Goal: Task Accomplishment & Management: Manage account settings

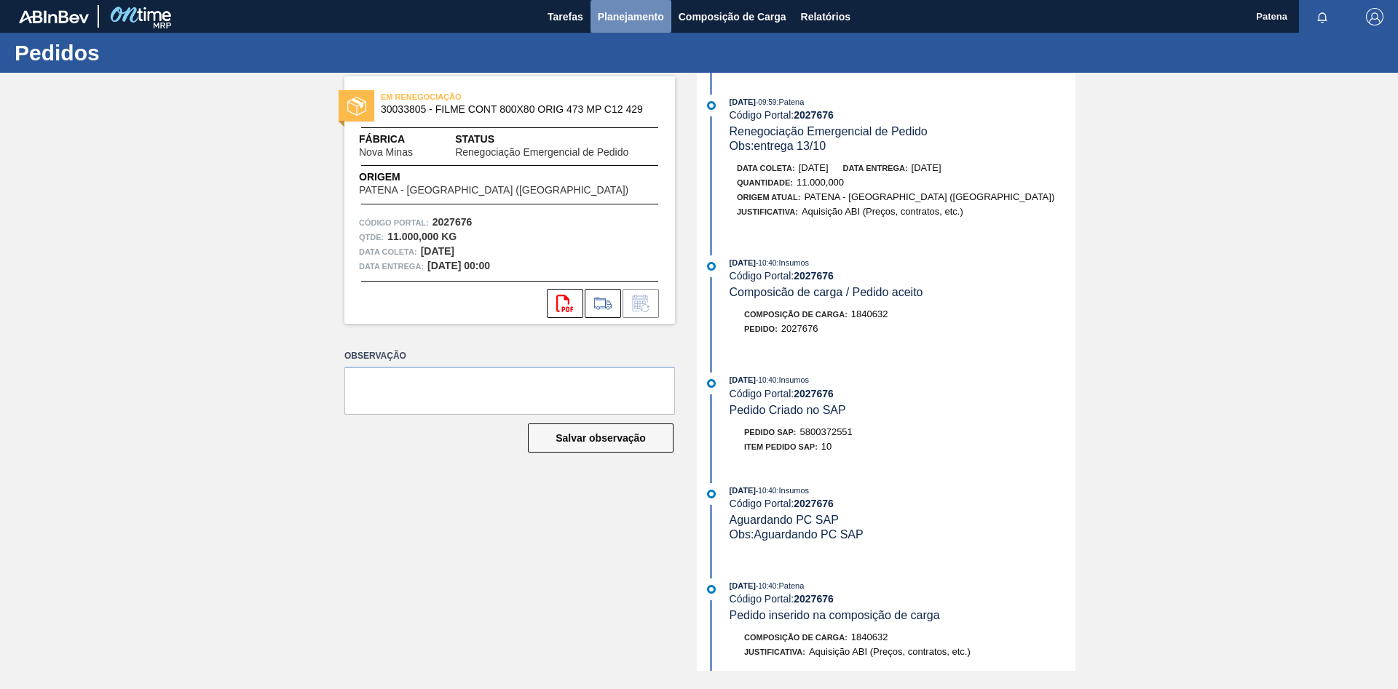
click at [625, 15] on span "Planejamento" at bounding box center [631, 16] width 66 height 17
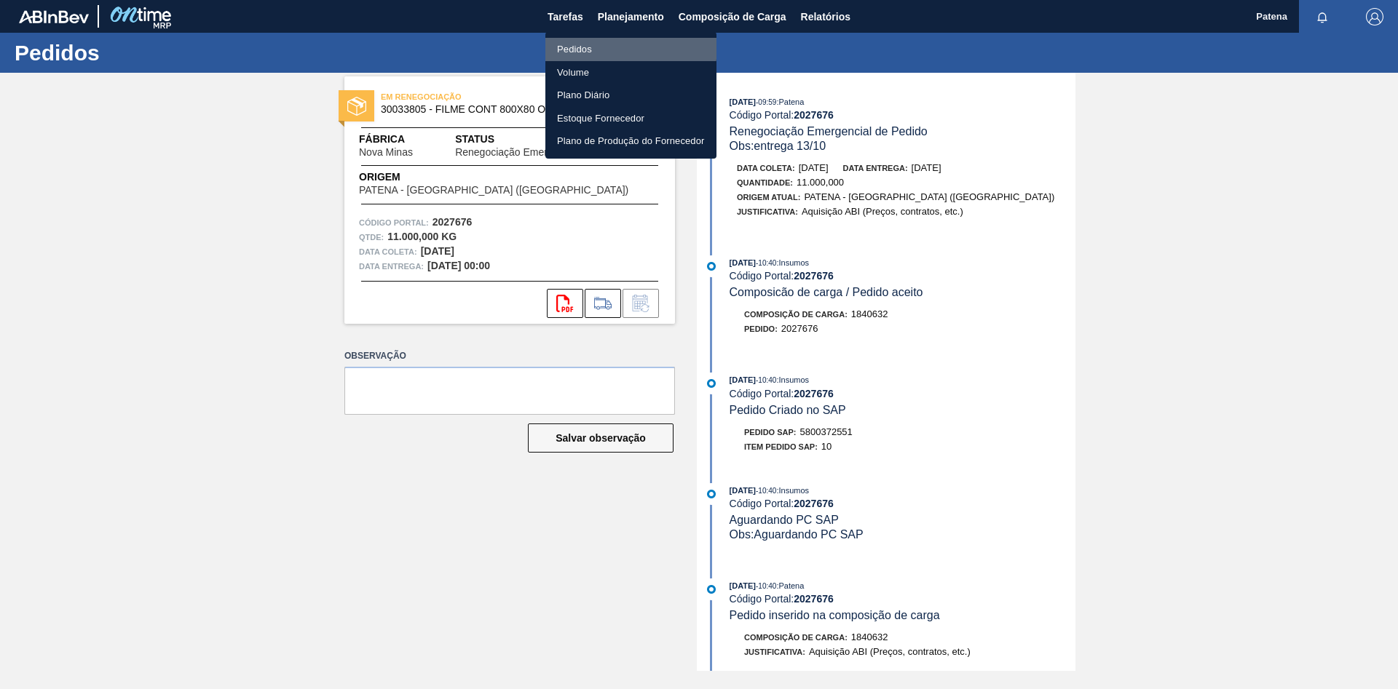
click at [574, 44] on li "Pedidos" at bounding box center [630, 49] width 171 height 23
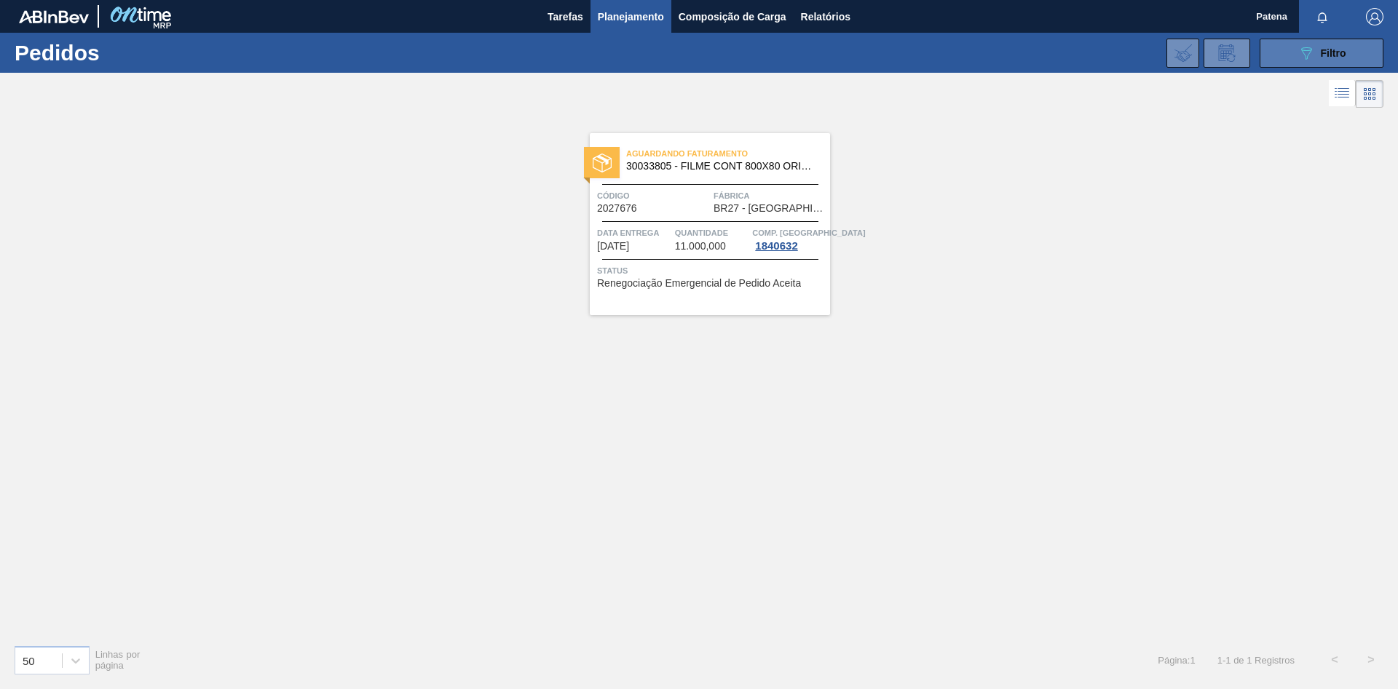
click at [994, 52] on icon at bounding box center [1306, 53] width 11 height 12
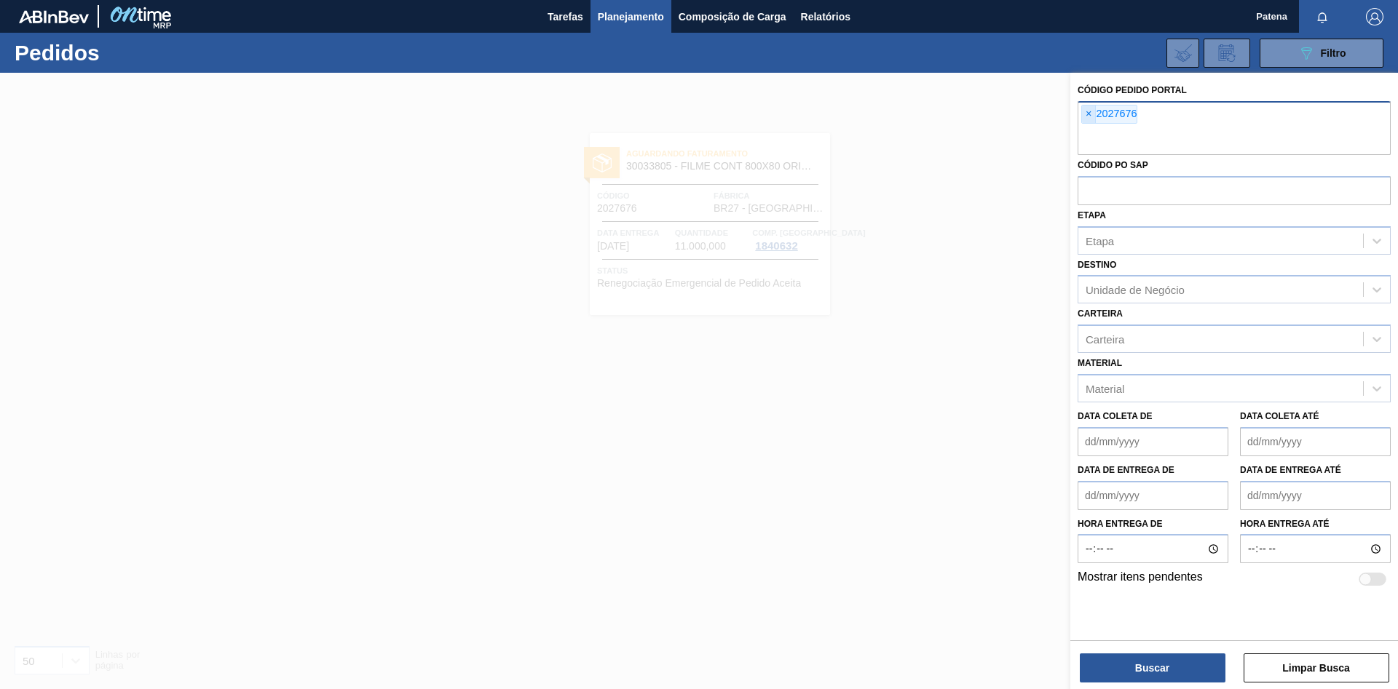
click at [994, 108] on span "×" at bounding box center [1089, 114] width 14 height 17
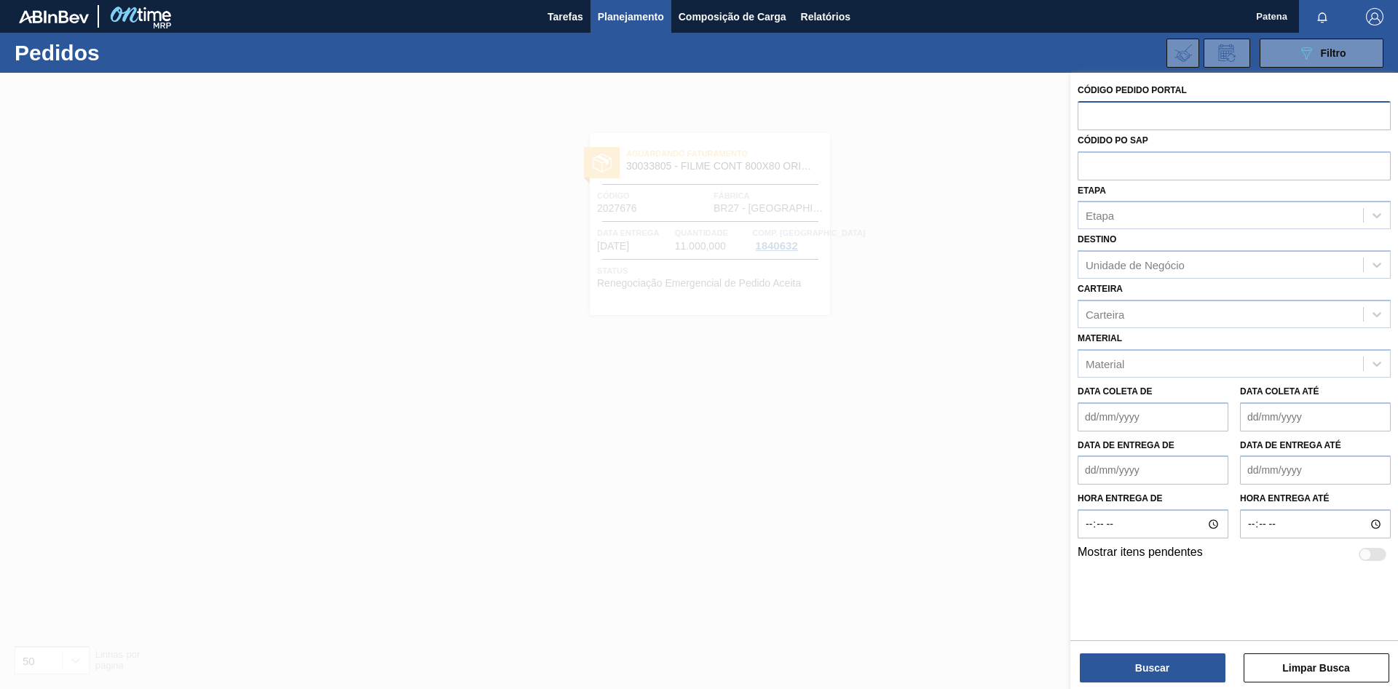
click at [917, 292] on div at bounding box center [699, 417] width 1398 height 689
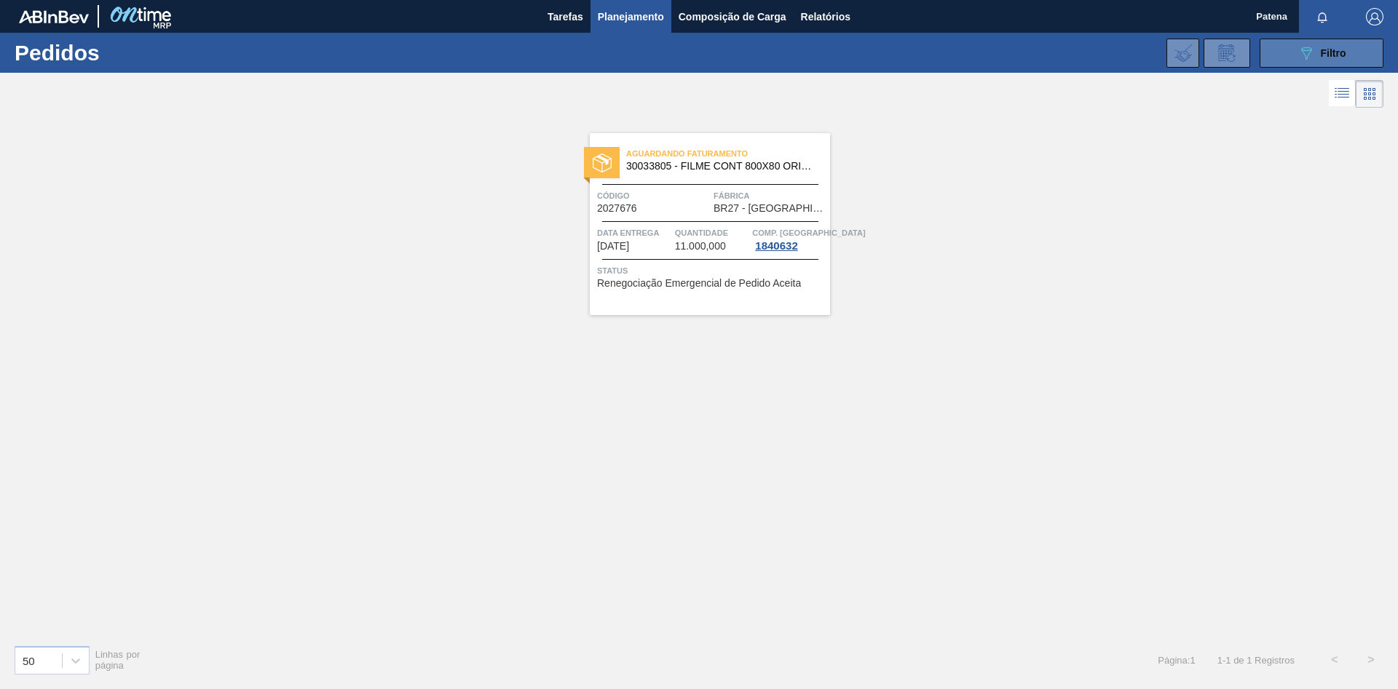
click at [994, 52] on button "089F7B8B-B2A5-4AFE-B5C0-19BA573D28AC Filtro" at bounding box center [1322, 53] width 124 height 29
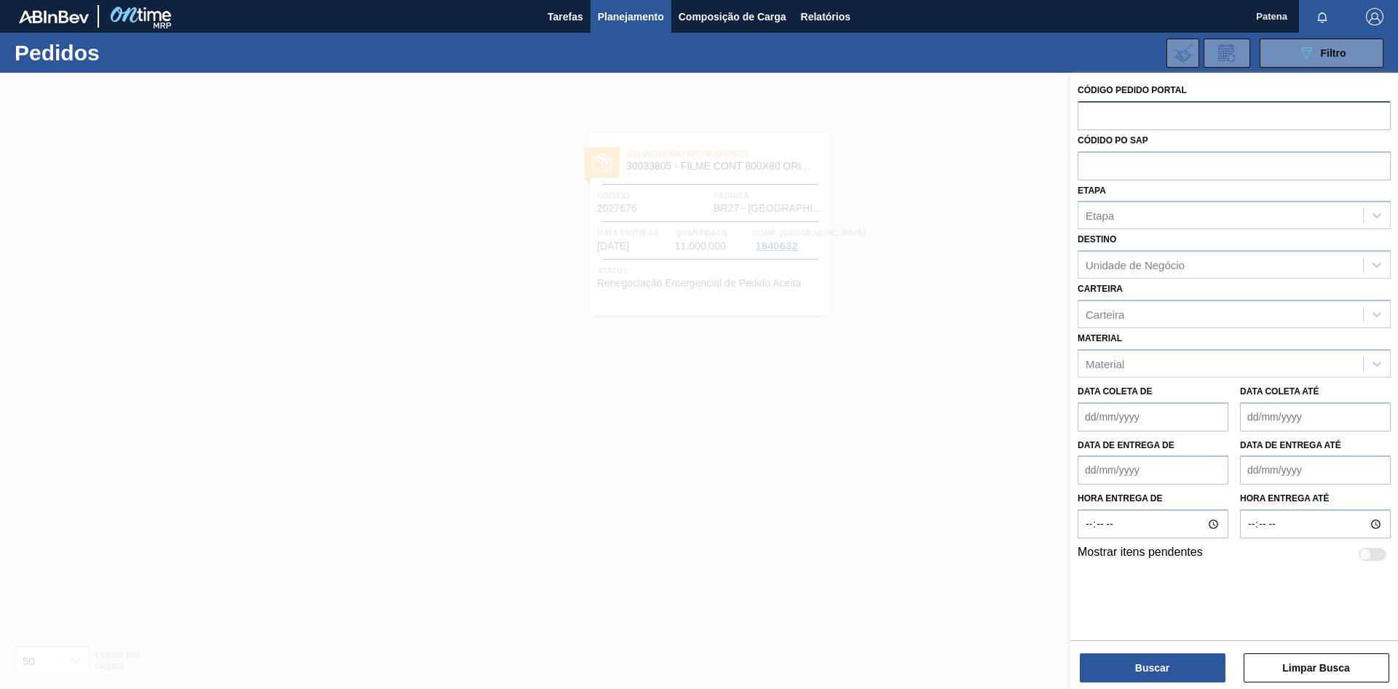
click at [994, 116] on input "text" at bounding box center [1234, 115] width 313 height 28
type input "2021554"
click at [994, 462] on button "Buscar" at bounding box center [1153, 668] width 146 height 29
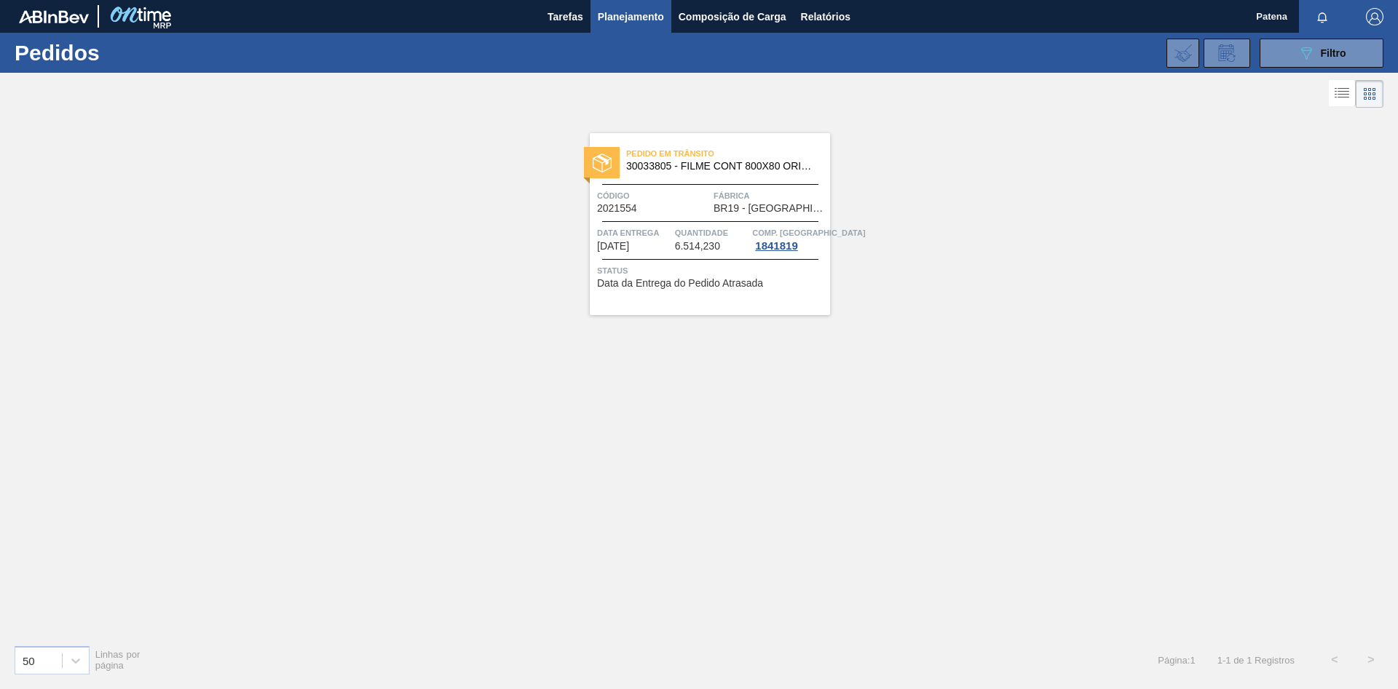
click at [697, 264] on span "Status" at bounding box center [711, 271] width 229 height 15
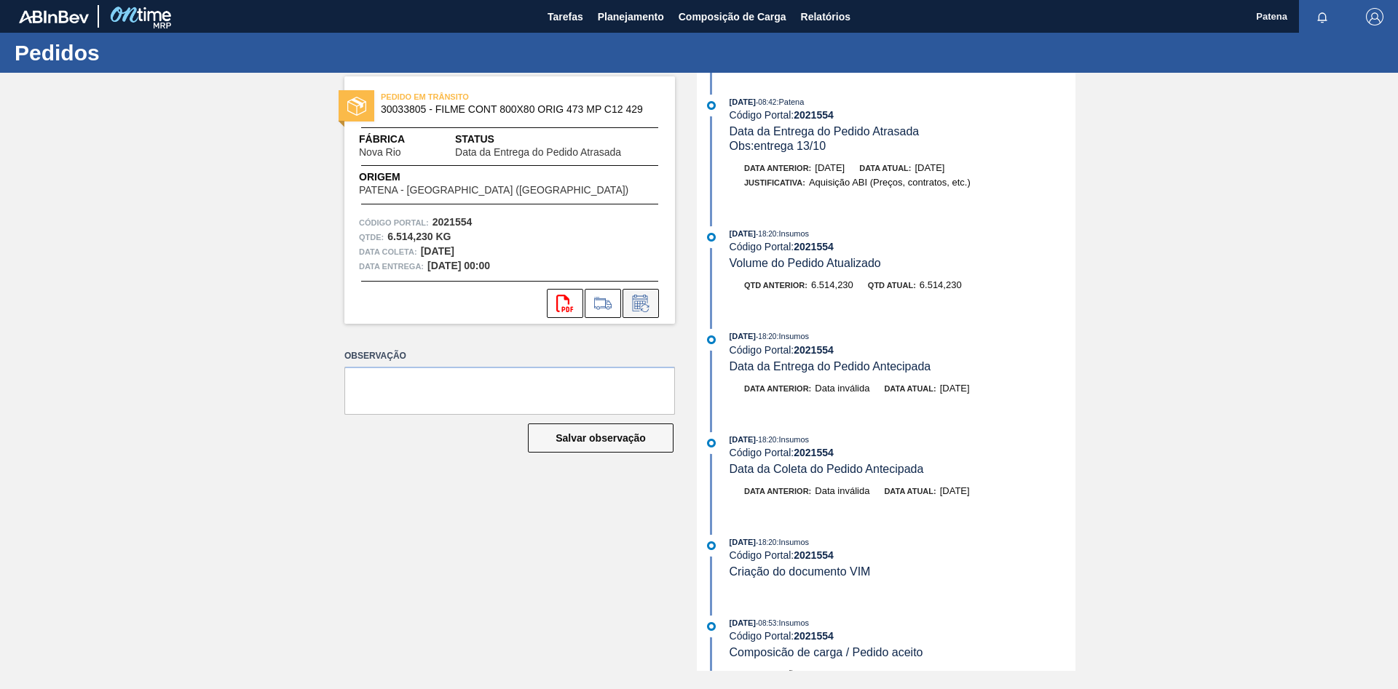
click at [649, 310] on icon at bounding box center [640, 303] width 23 height 17
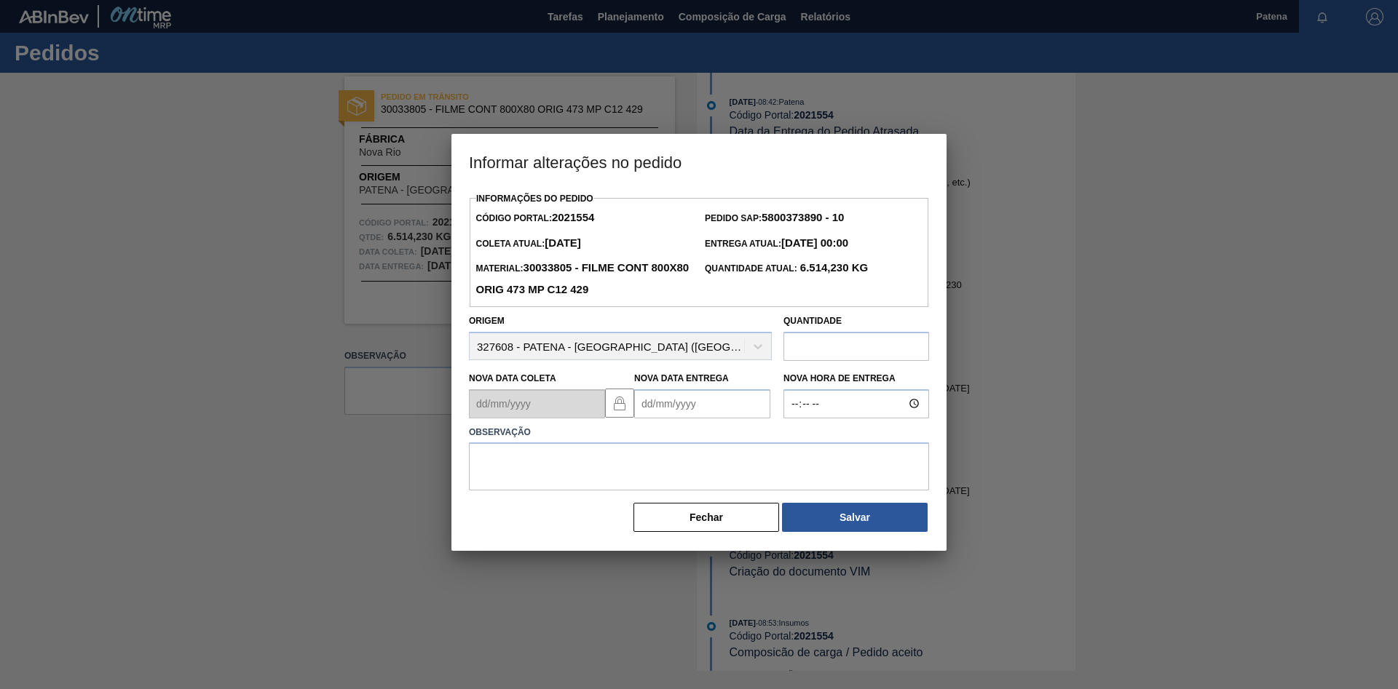
click at [671, 411] on Entrega2021554 "Nova Data Entrega" at bounding box center [702, 404] width 136 height 29
click at [690, 407] on Entrega2021554 "Nova Data Entrega" at bounding box center [702, 404] width 136 height 29
click at [775, 462] on div "10" at bounding box center [769, 509] width 20 height 20
type Entrega2021554 "[DATE]"
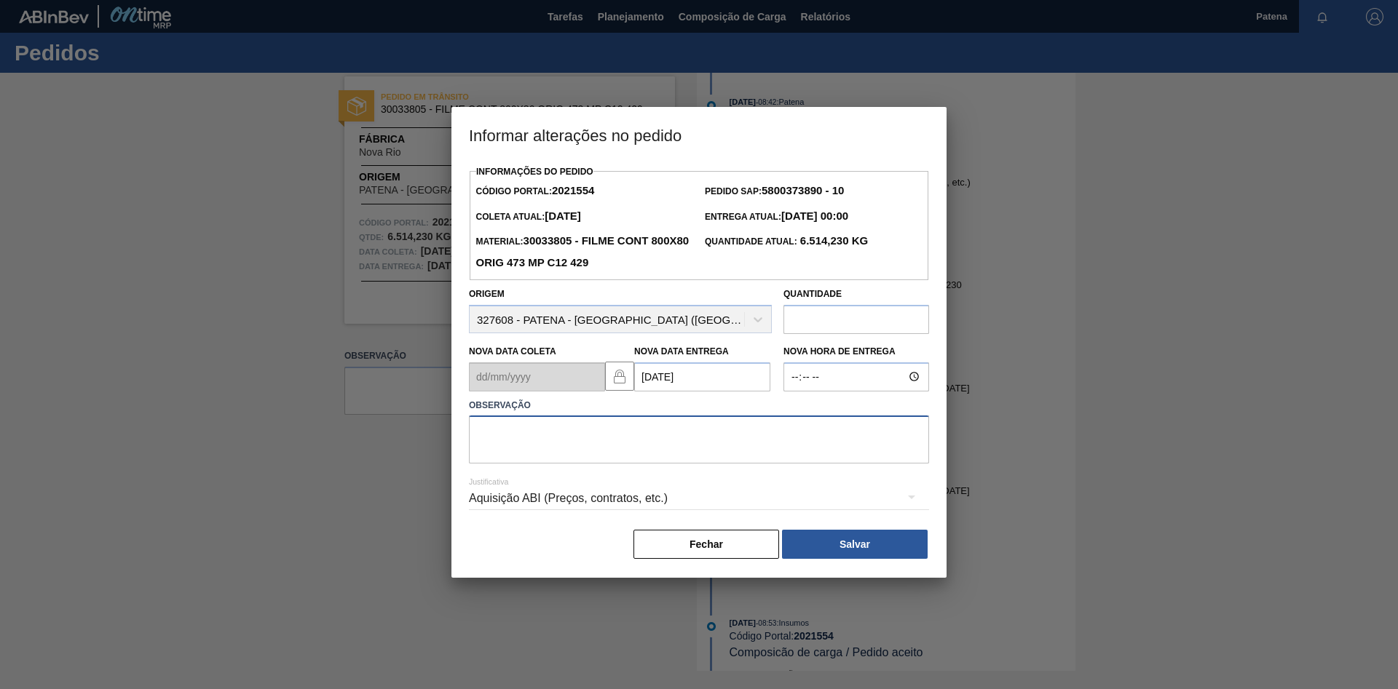
click at [558, 426] on textarea at bounding box center [699, 440] width 460 height 48
type textarea "ENTREGA 10/10"
click at [854, 462] on button "Salvar" at bounding box center [855, 544] width 146 height 29
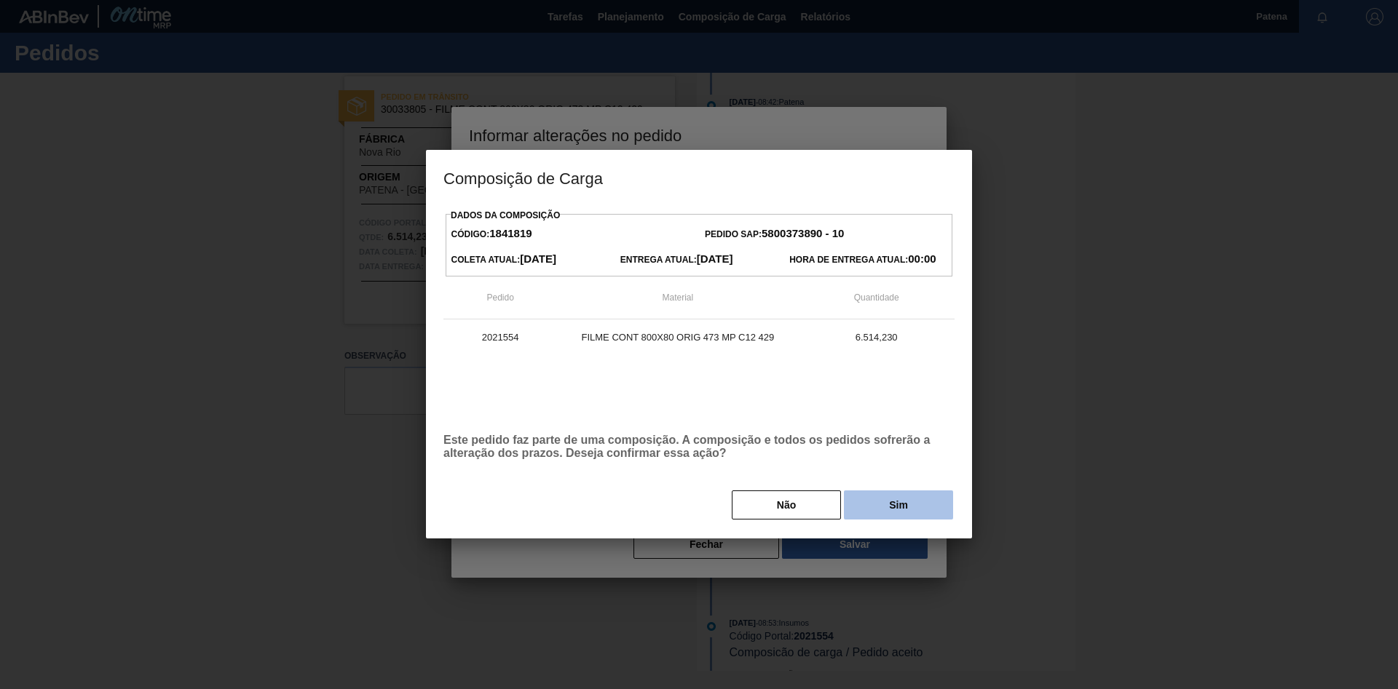
click at [874, 462] on button "Sim" at bounding box center [898, 505] width 109 height 29
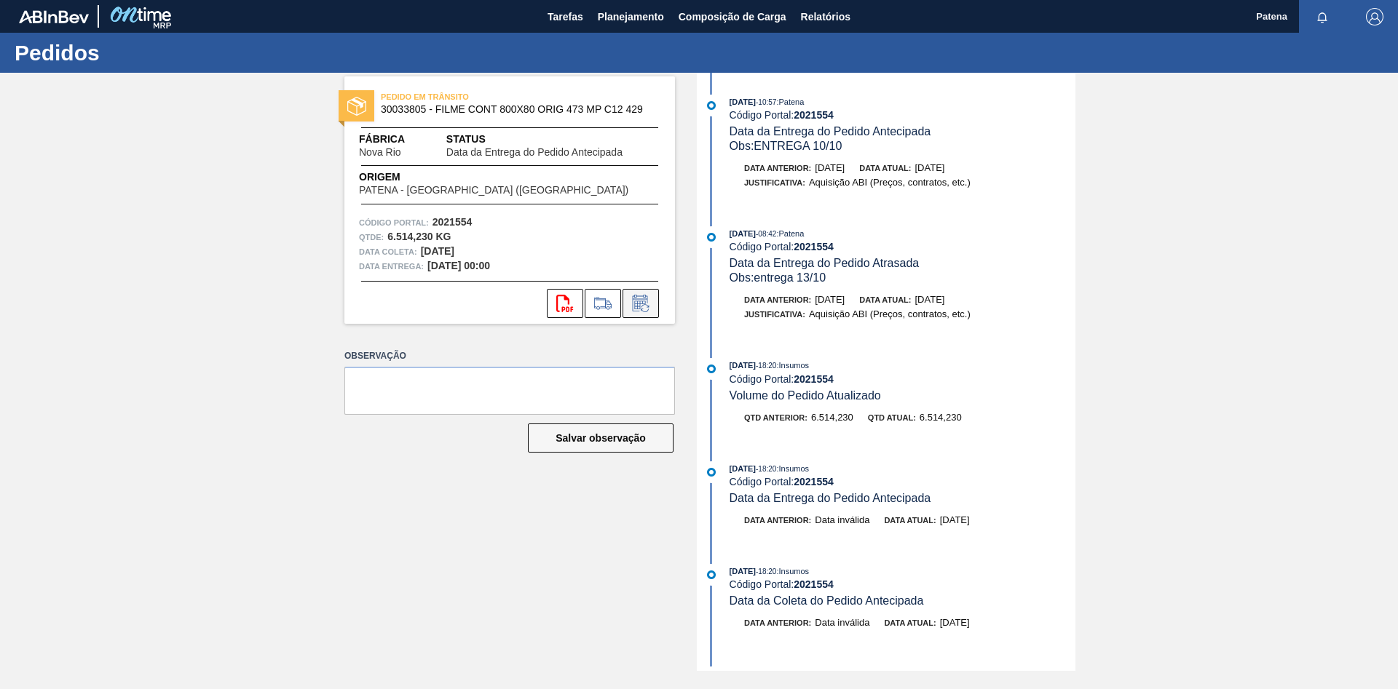
click at [637, 298] on icon at bounding box center [640, 303] width 23 height 17
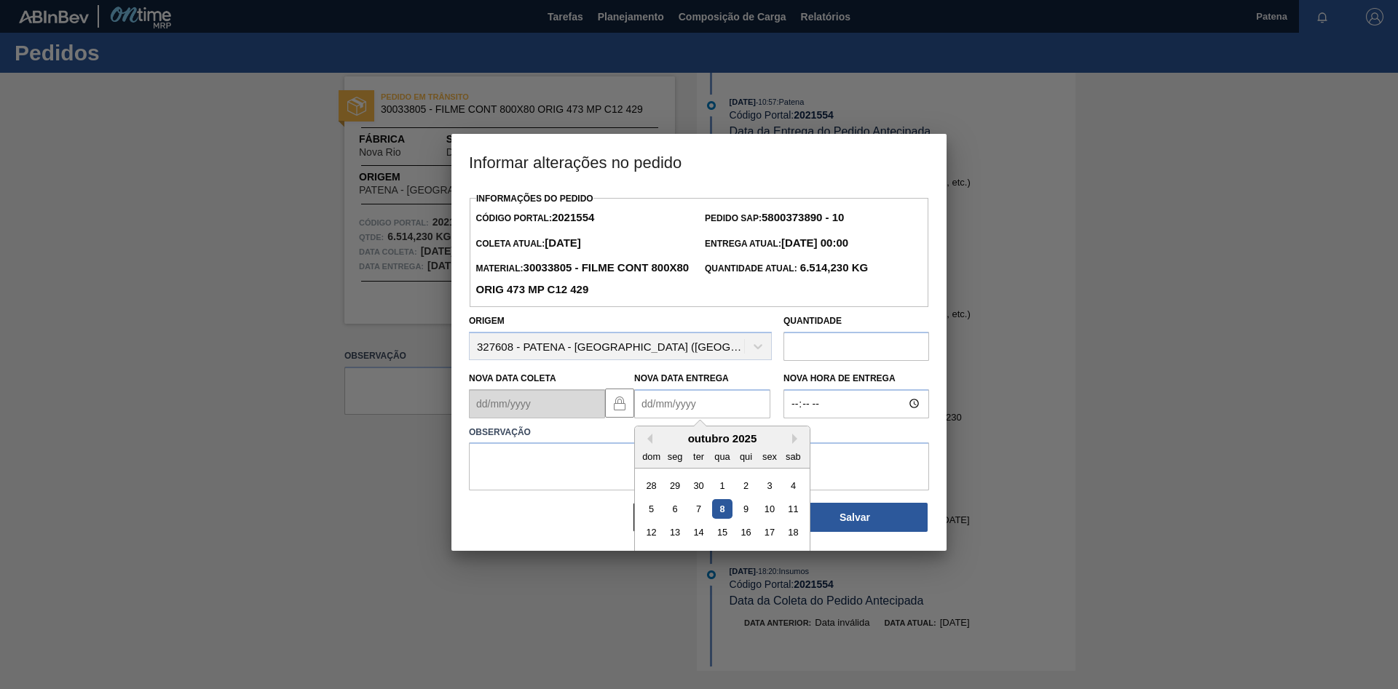
click at [655, 400] on Entrega2021554 "Nova Data Entrega" at bounding box center [702, 404] width 136 height 29
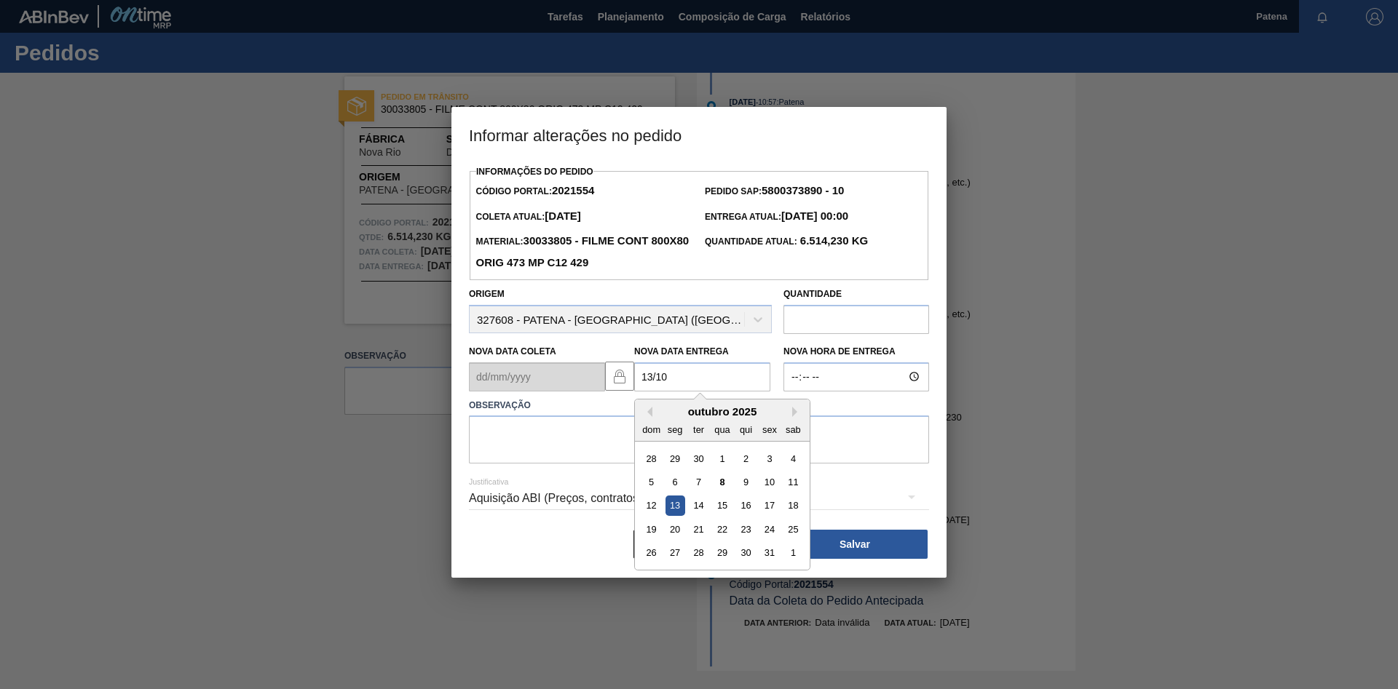
click at [675, 462] on div "13" at bounding box center [675, 506] width 20 height 20
type Entrega2021554 "[DATE]"
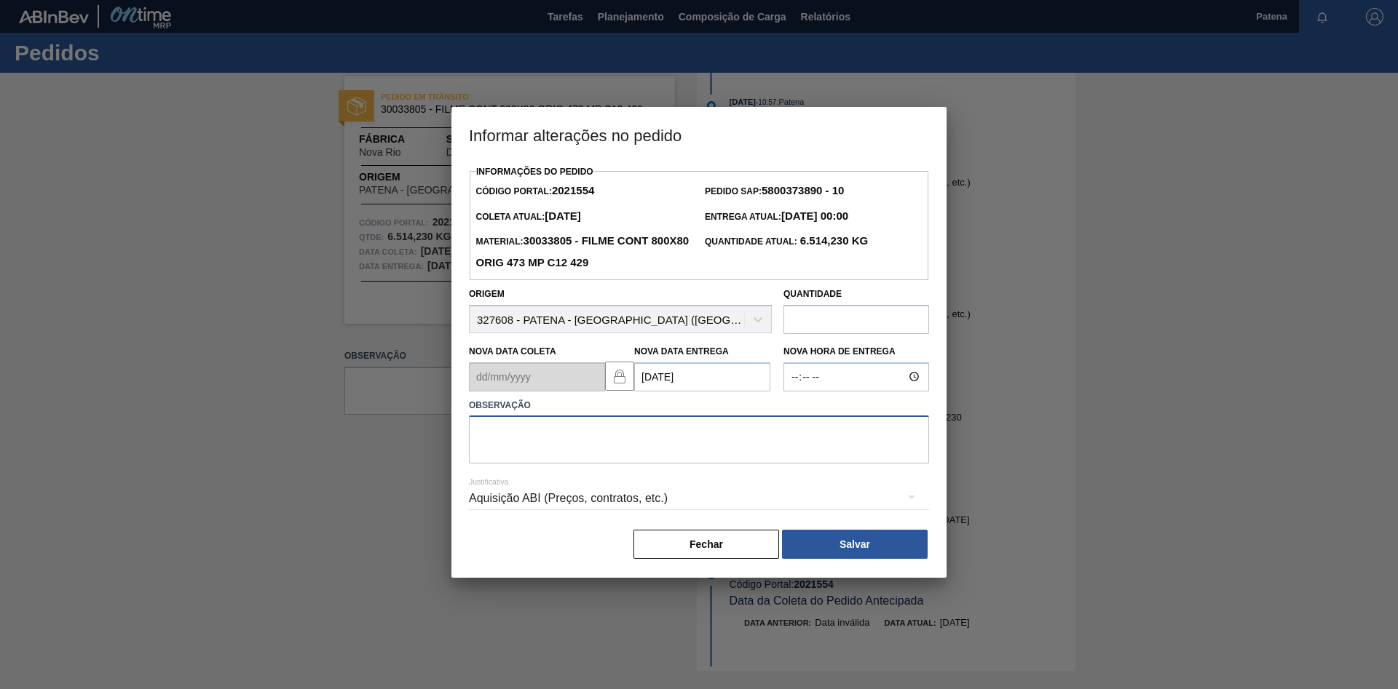
click at [555, 446] on textarea at bounding box center [699, 440] width 460 height 48
click at [858, 462] on button "Salvar" at bounding box center [855, 544] width 146 height 29
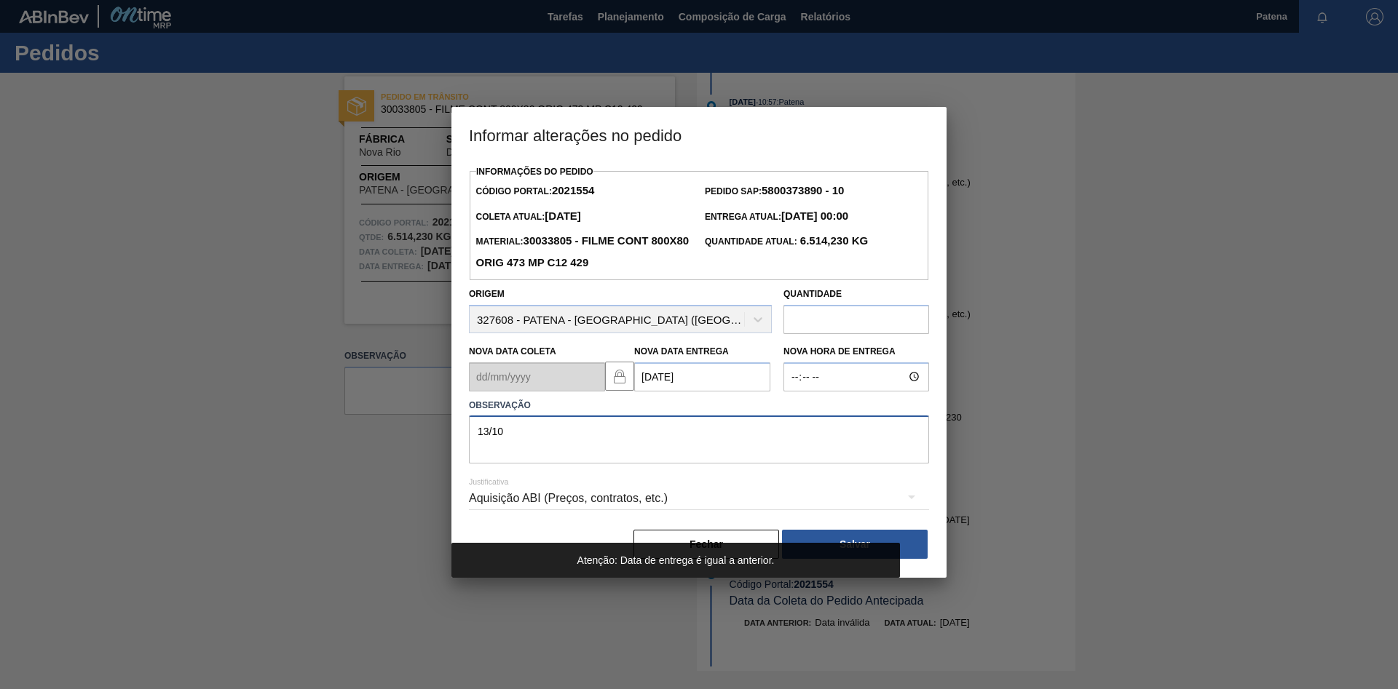
click at [510, 433] on textarea "13/10" at bounding box center [699, 440] width 460 height 48
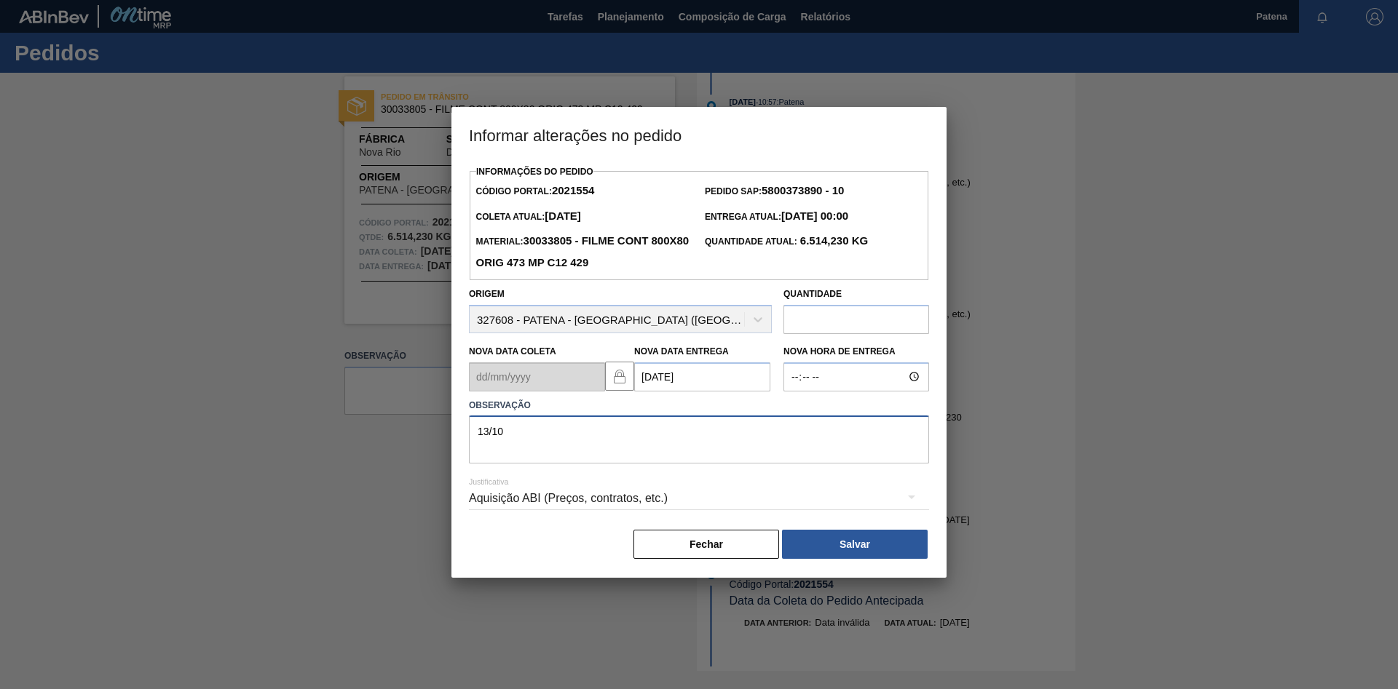
drag, startPoint x: 508, startPoint y: 433, endPoint x: 444, endPoint y: 428, distance: 64.3
click at [469, 428] on textarea "13/10" at bounding box center [699, 440] width 460 height 48
type textarea "ENTREGA 13/10"
click at [898, 462] on button "Salvar" at bounding box center [855, 544] width 146 height 29
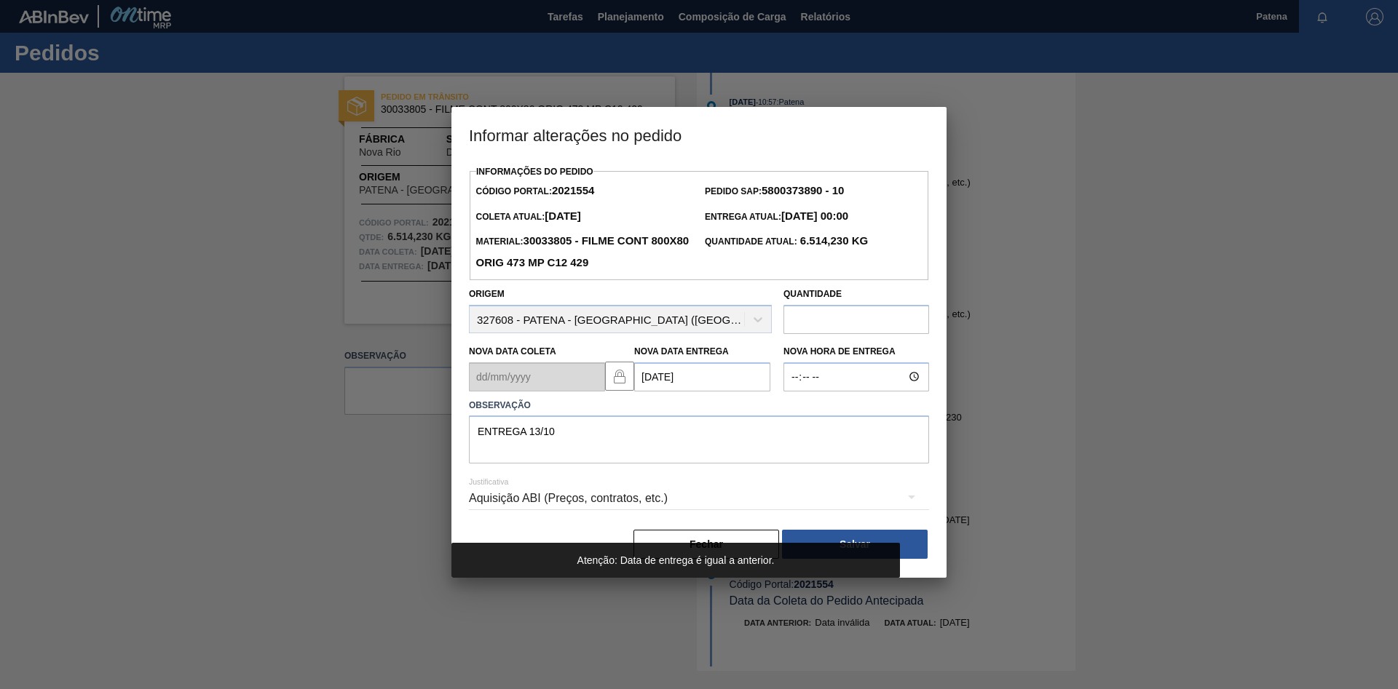
click at [994, 462] on div at bounding box center [699, 344] width 1398 height 689
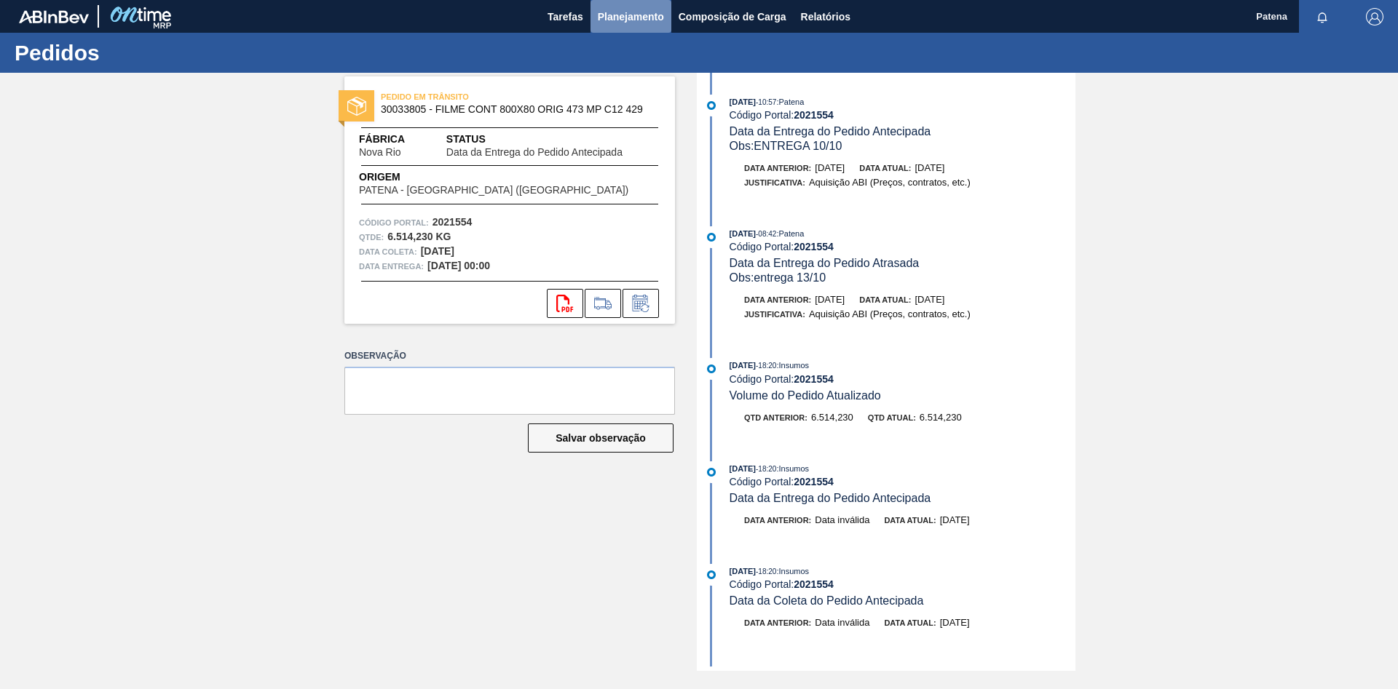
click at [629, 17] on span "Planejamento" at bounding box center [631, 16] width 66 height 17
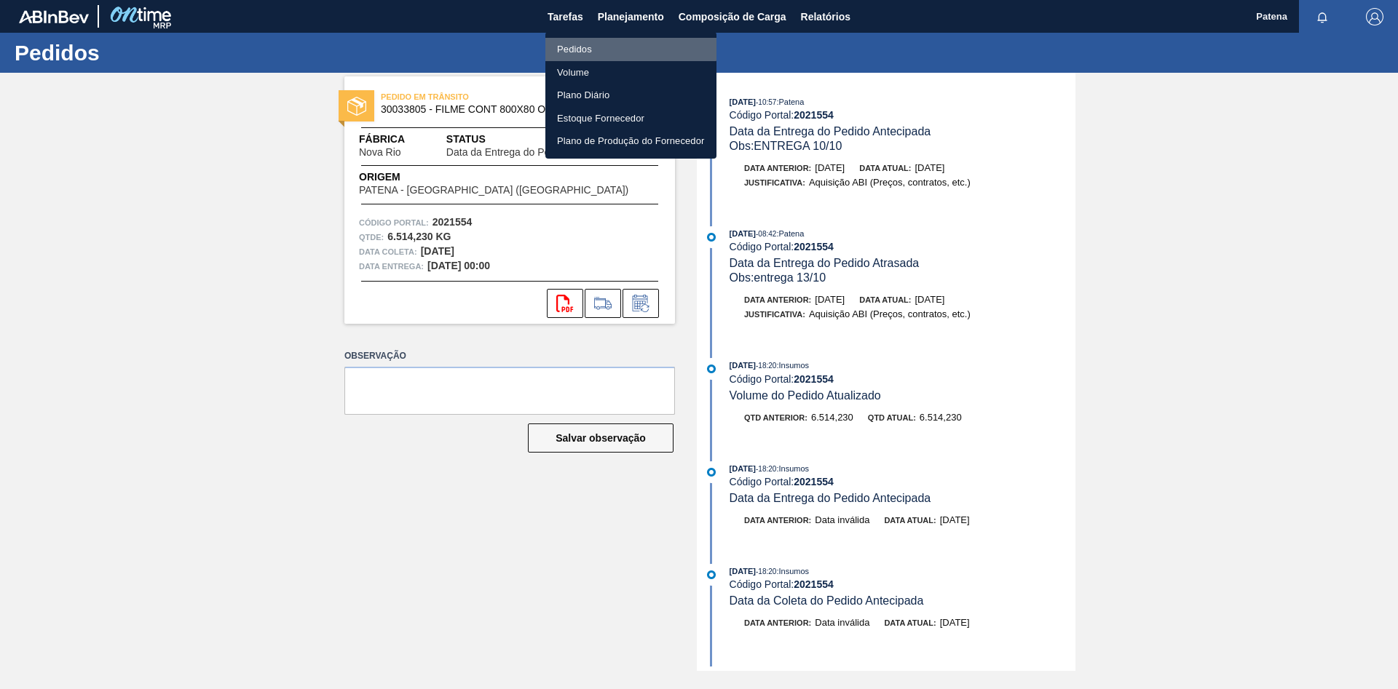
click at [618, 43] on li "Pedidos" at bounding box center [630, 49] width 171 height 23
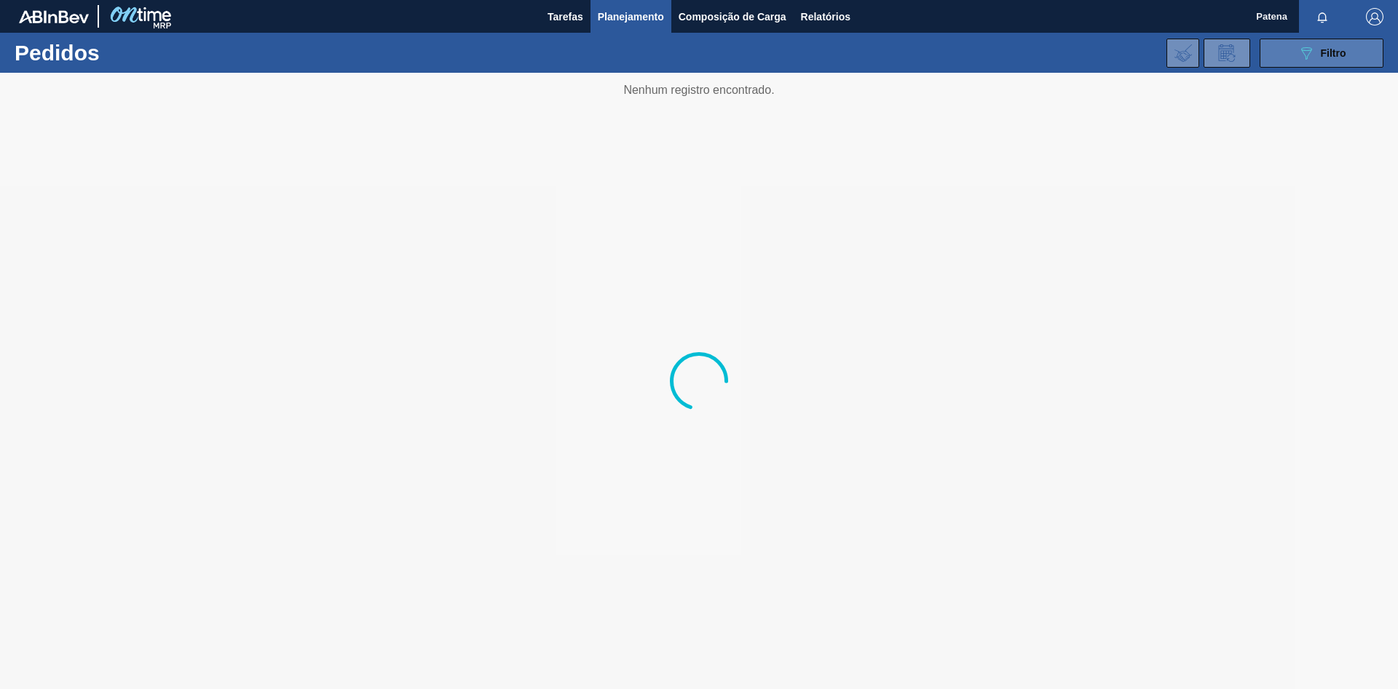
click at [994, 64] on button "089F7B8B-B2A5-4AFE-B5C0-19BA573D28AC Filtro" at bounding box center [1322, 53] width 124 height 29
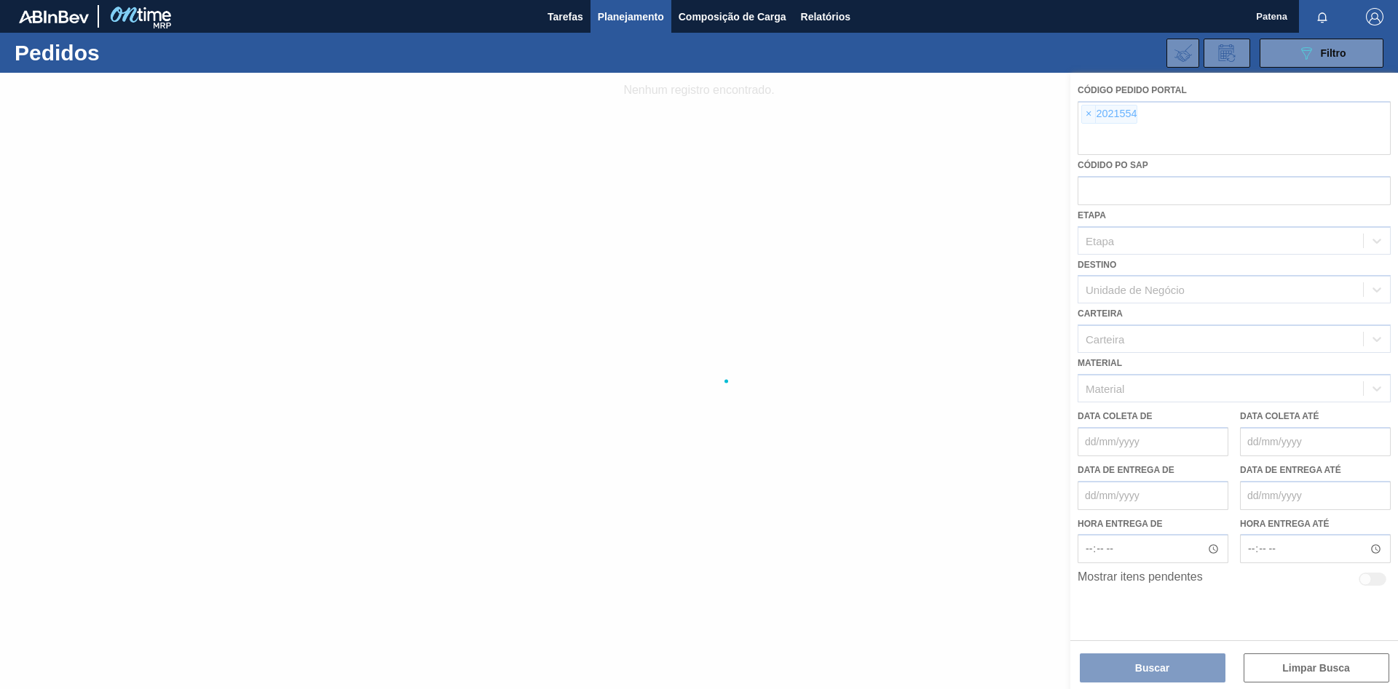
click at [994, 116] on div at bounding box center [699, 381] width 1398 height 617
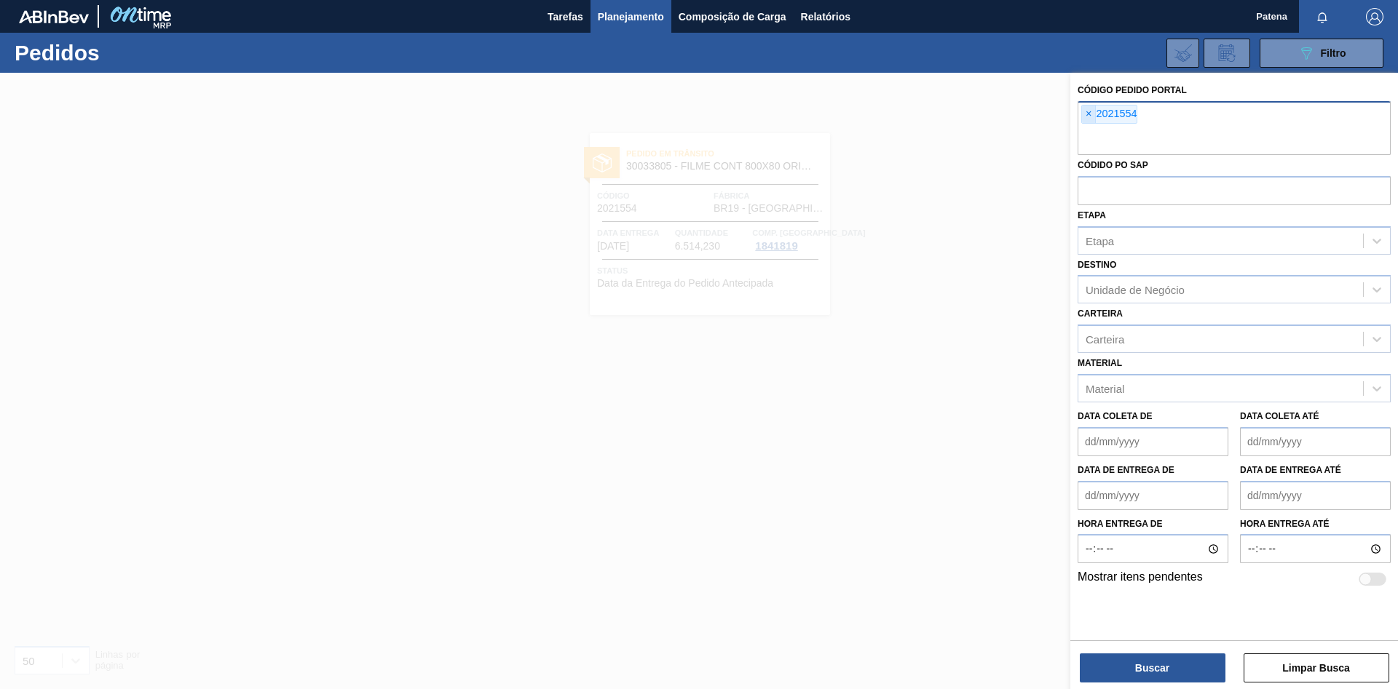
click at [994, 111] on span "×" at bounding box center [1089, 114] width 14 height 17
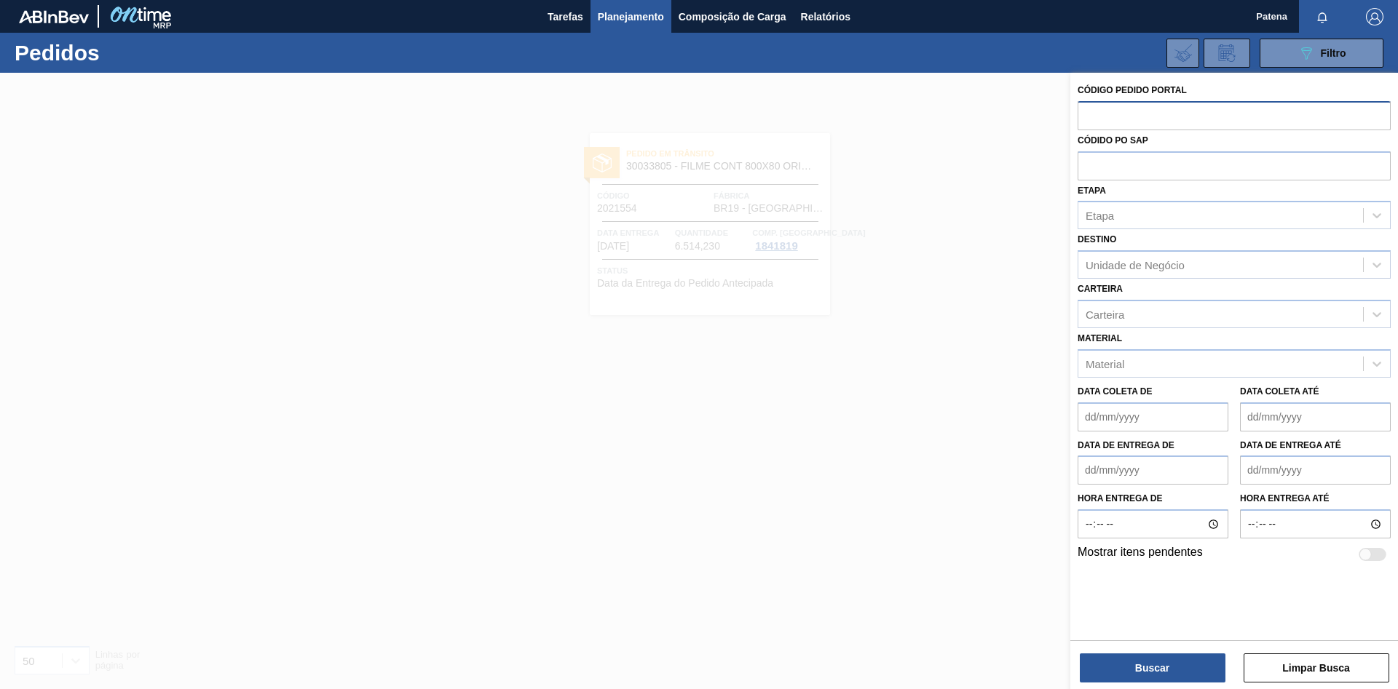
click at [994, 119] on input "text" at bounding box center [1234, 115] width 313 height 28
type input "2022647"
click at [994, 462] on button "Buscar" at bounding box center [1153, 668] width 146 height 29
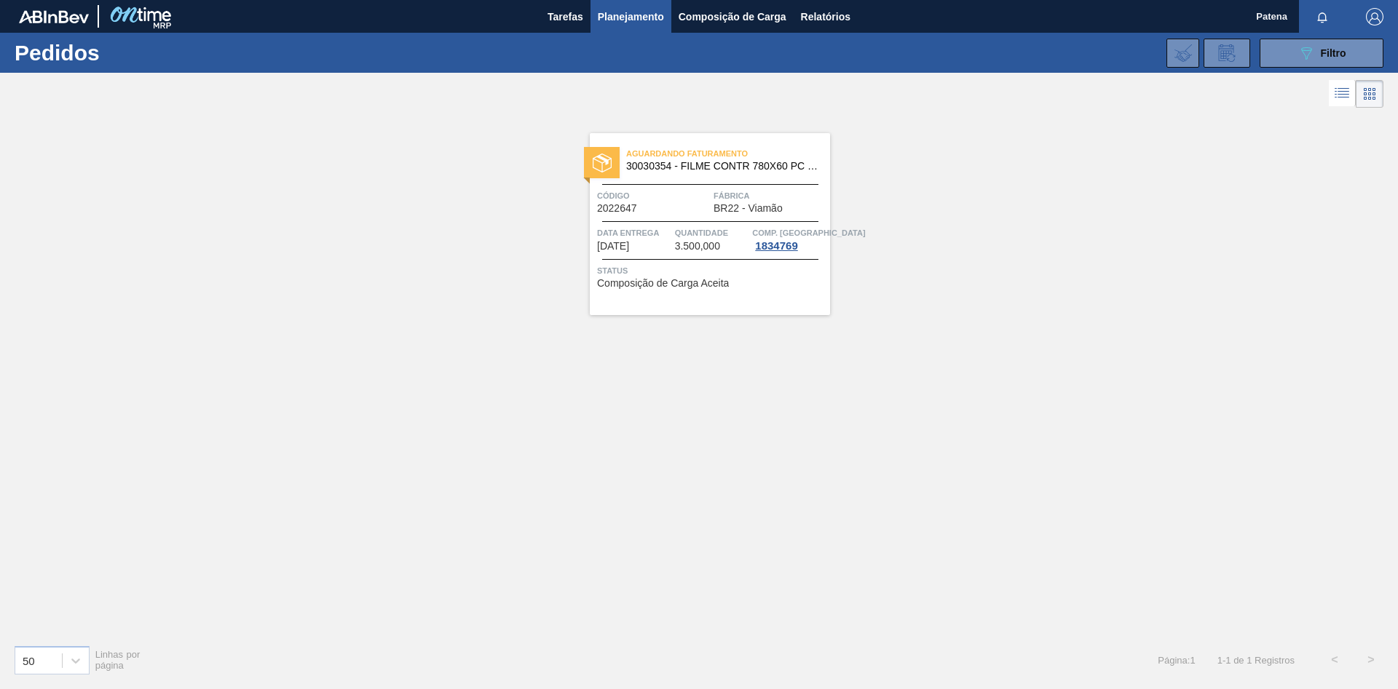
click at [657, 226] on span "Data Entrega" at bounding box center [634, 233] width 74 height 15
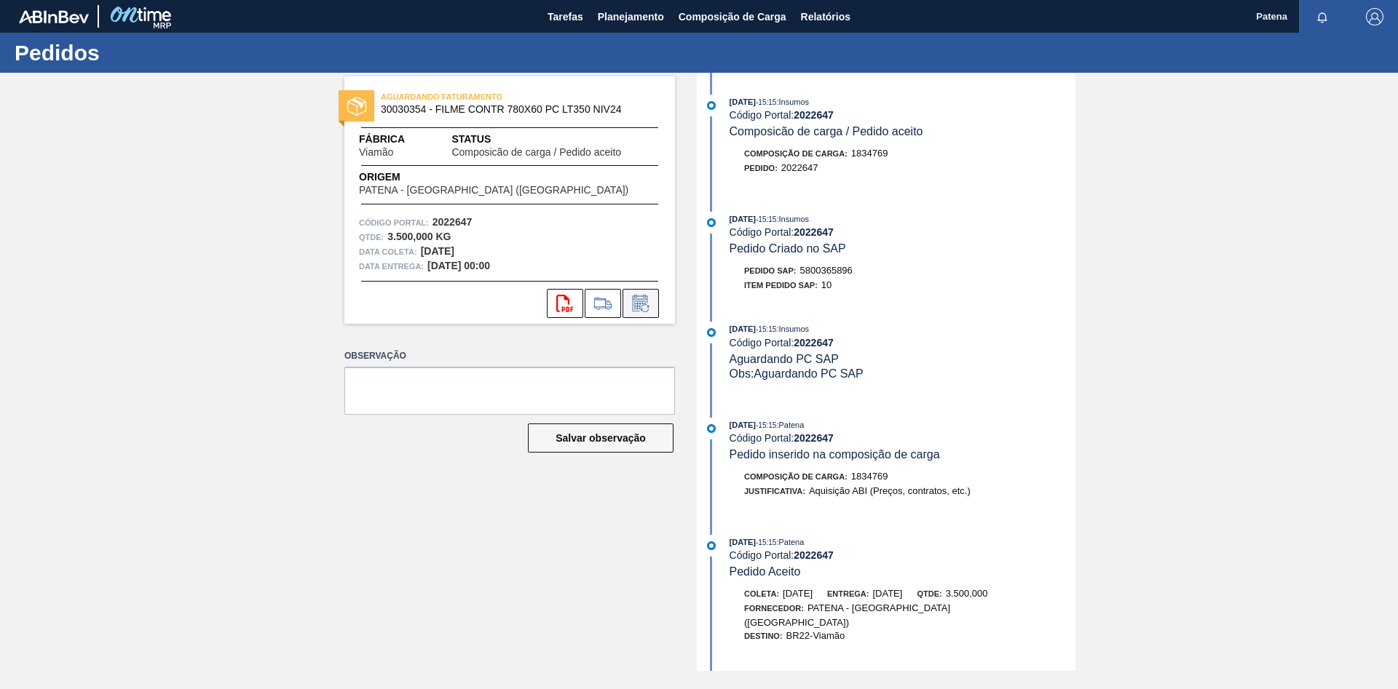
click at [635, 299] on icon at bounding box center [640, 303] width 15 height 17
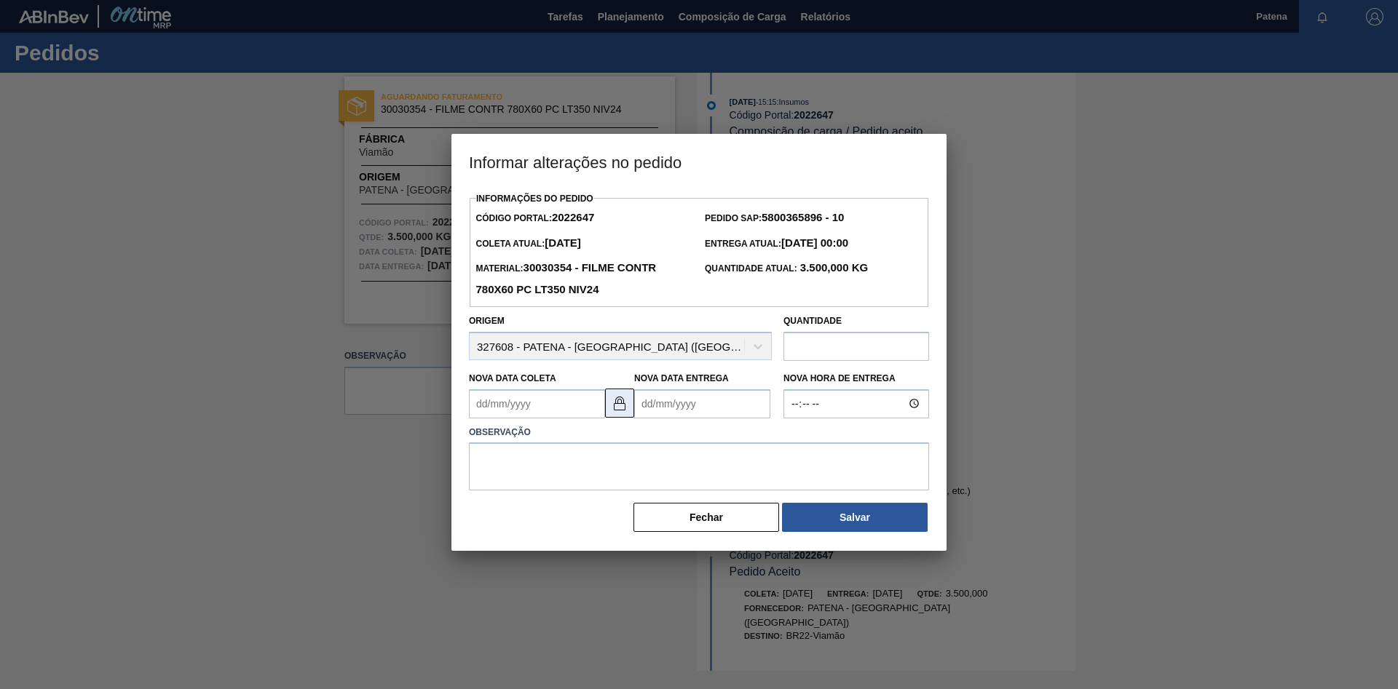
click at [617, 404] on img at bounding box center [619, 403] width 17 height 17
click at [680, 414] on Entrega2022647 "Nova Data Entrega" at bounding box center [702, 404] width 136 height 29
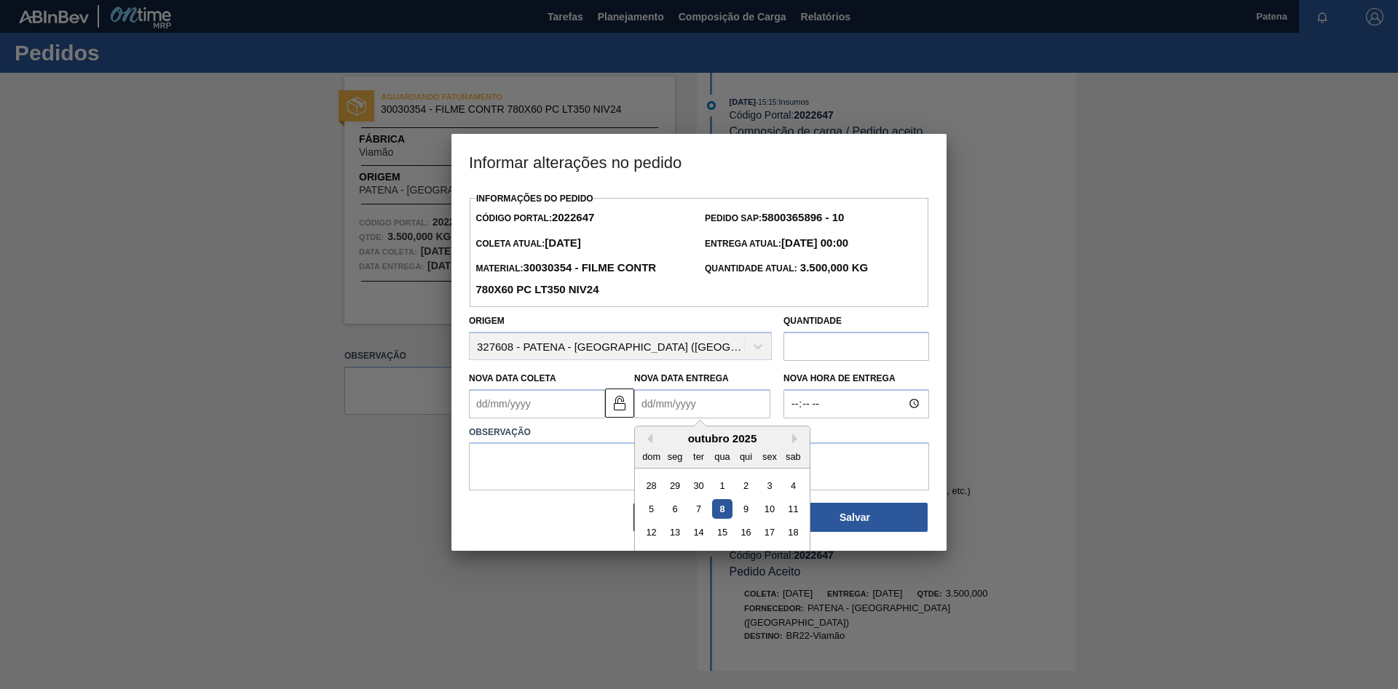
click at [680, 414] on Entrega2022647 "Nova Data Entrega" at bounding box center [702, 404] width 136 height 29
click at [547, 409] on Coleta2022647 "Nova Data Coleta" at bounding box center [537, 404] width 136 height 29
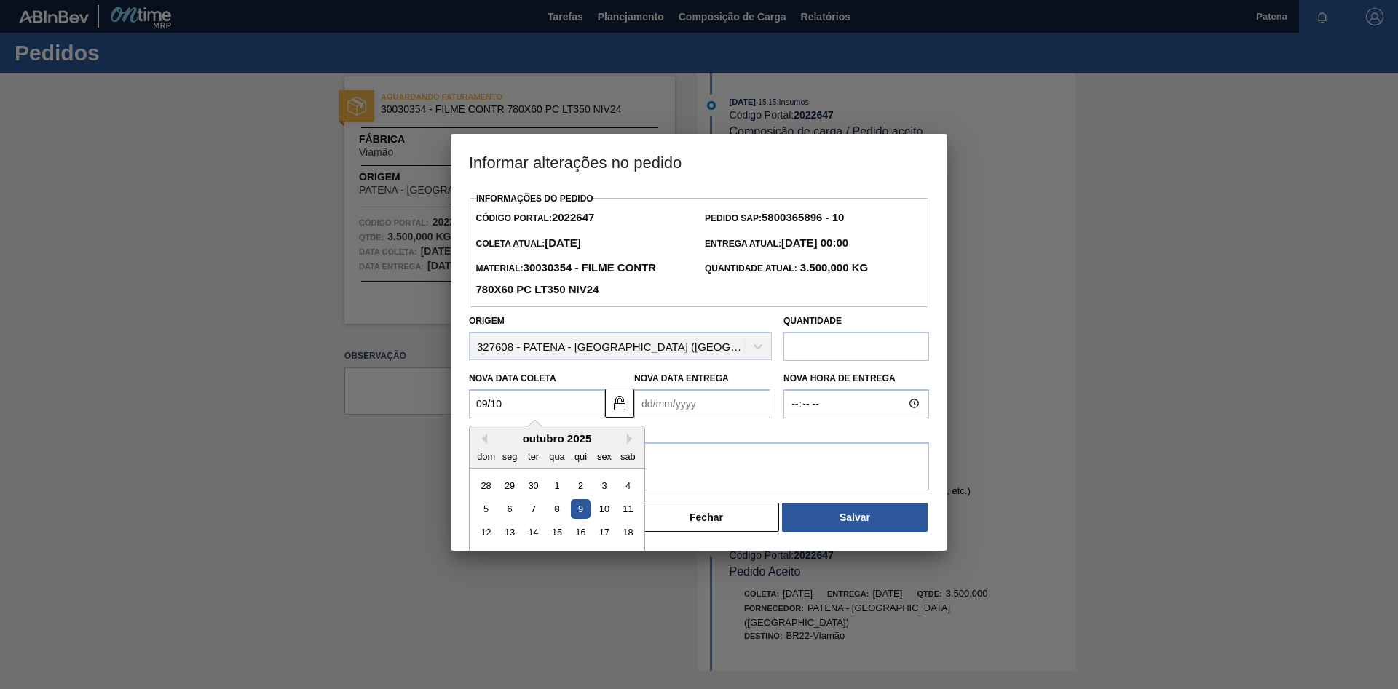
click at [584, 462] on div "9" at bounding box center [581, 509] width 20 height 20
type Coleta2022647 "[DATE]"
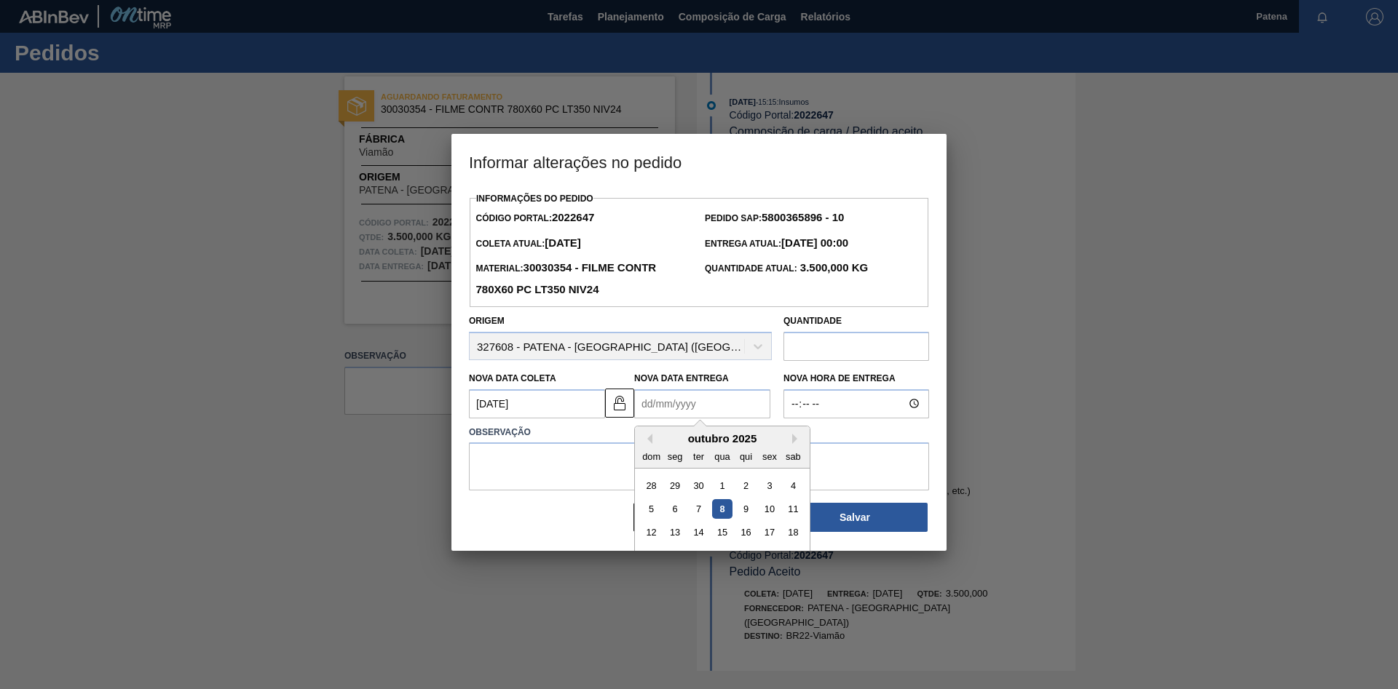
click at [674, 408] on Entrega2022647 "Nova Data Entrega" at bounding box center [702, 404] width 136 height 29
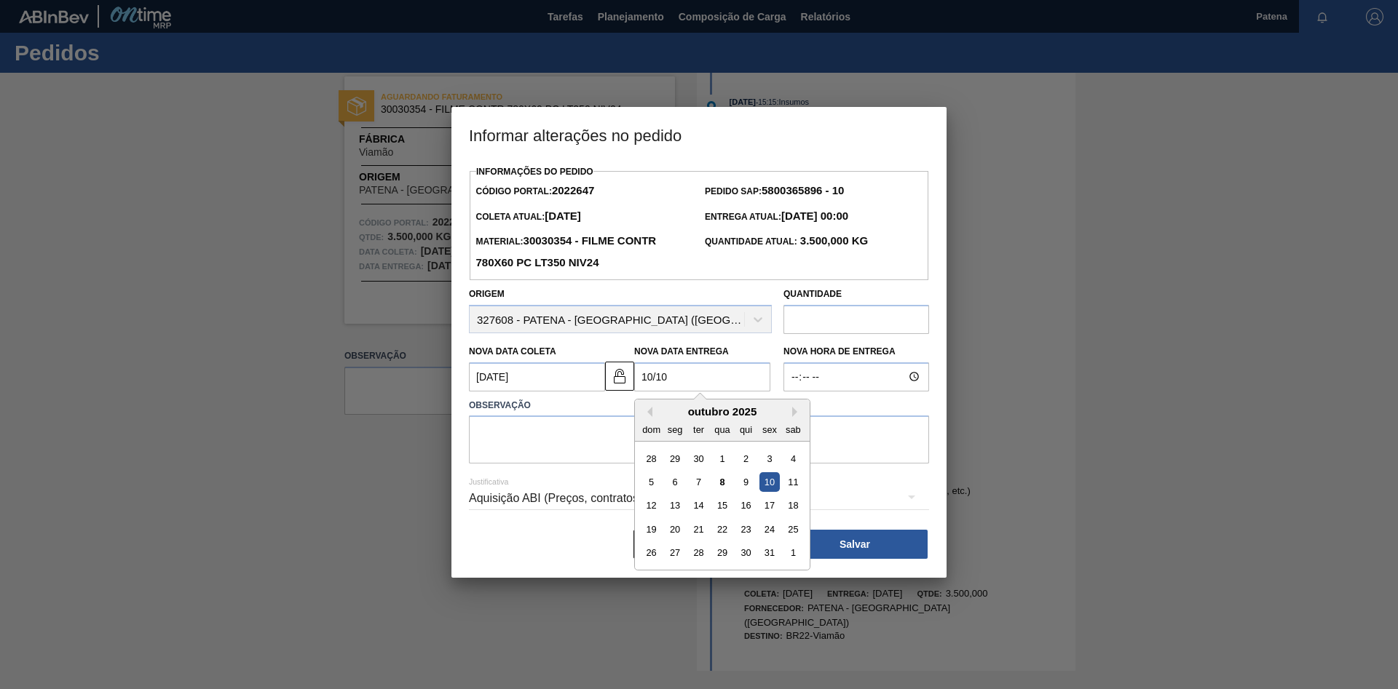
drag, startPoint x: 775, startPoint y: 486, endPoint x: 746, endPoint y: 478, distance: 30.2
click at [773, 462] on div "10" at bounding box center [769, 483] width 20 height 20
type Entrega2022647 "[DATE]"
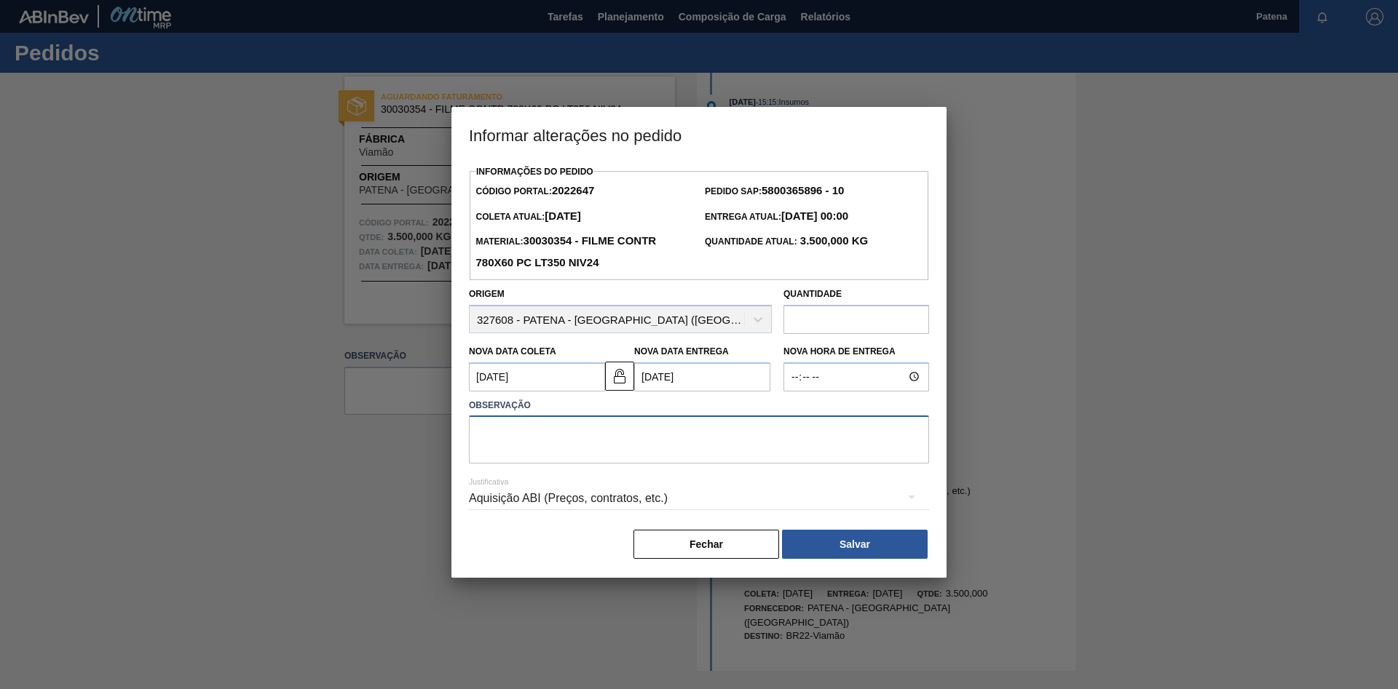
click at [633, 438] on textarea at bounding box center [699, 440] width 460 height 48
type textarea "entrega 10/10"
click at [865, 462] on button "Salvar" at bounding box center [855, 544] width 146 height 29
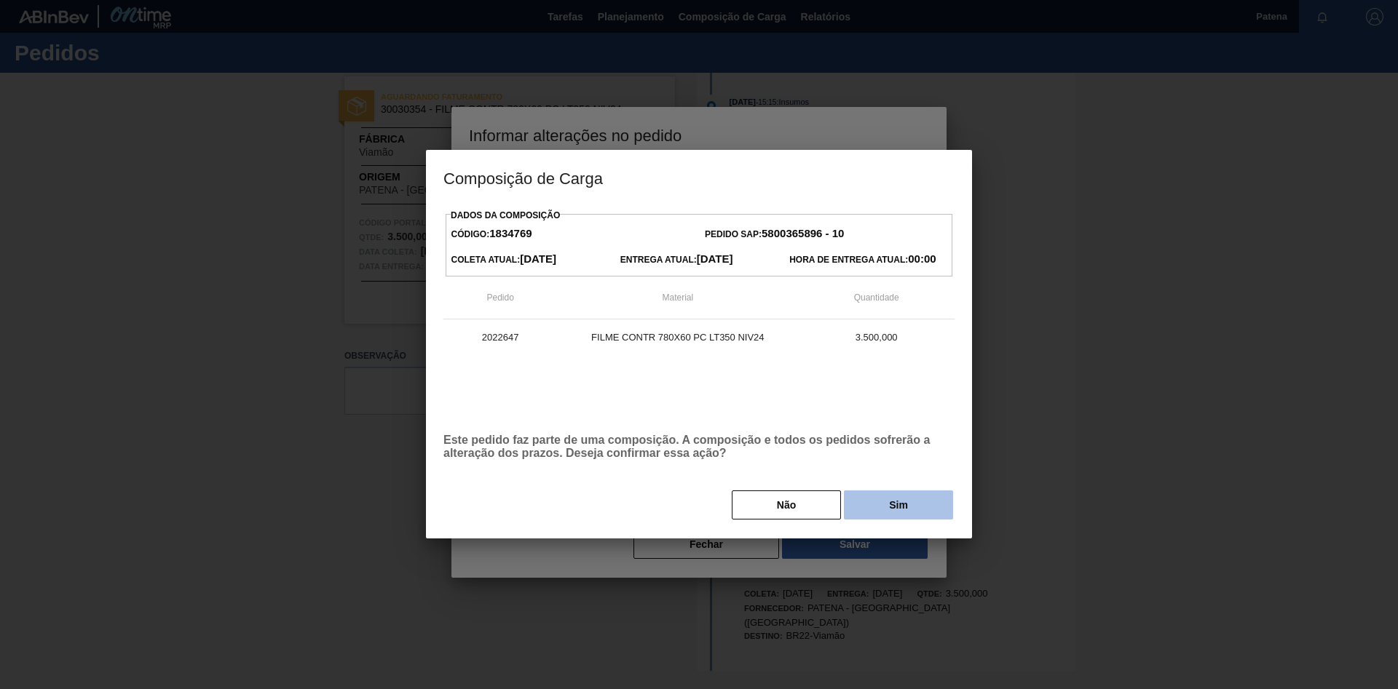
click at [876, 462] on button "Sim" at bounding box center [898, 505] width 109 height 29
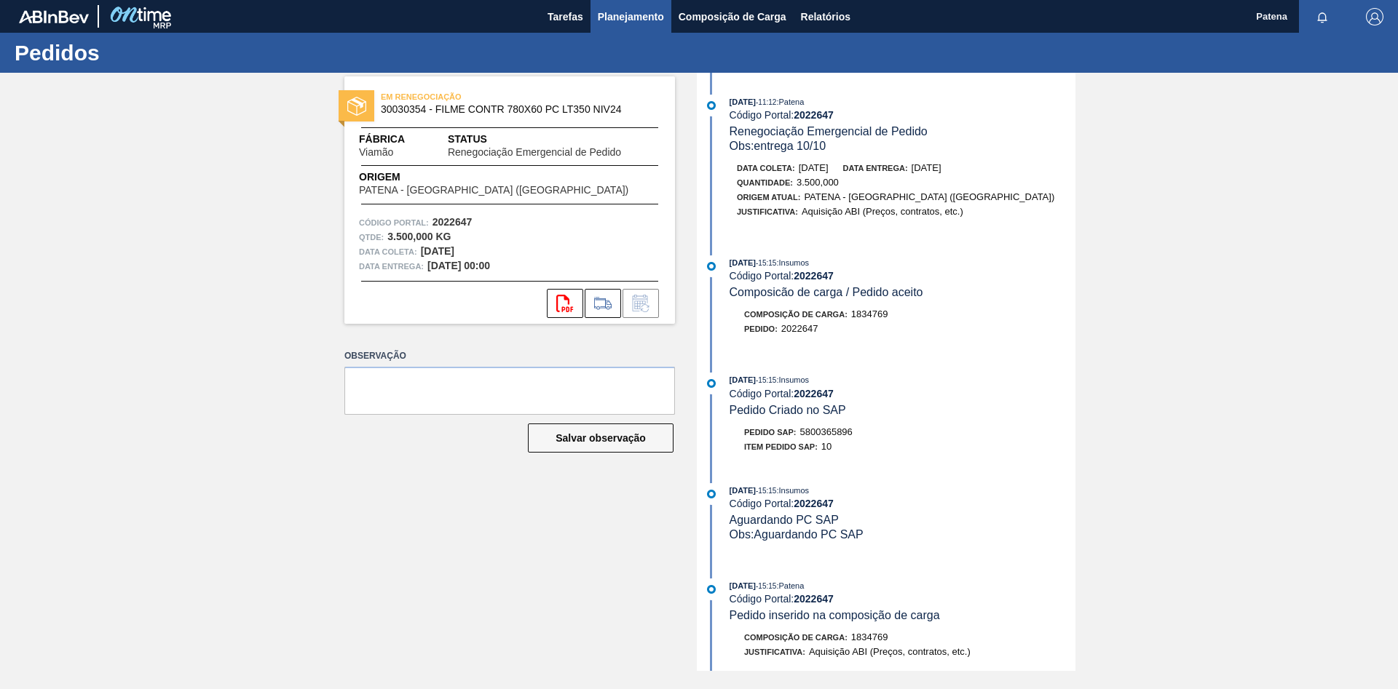
click at [623, 4] on button "Planejamento" at bounding box center [630, 16] width 81 height 33
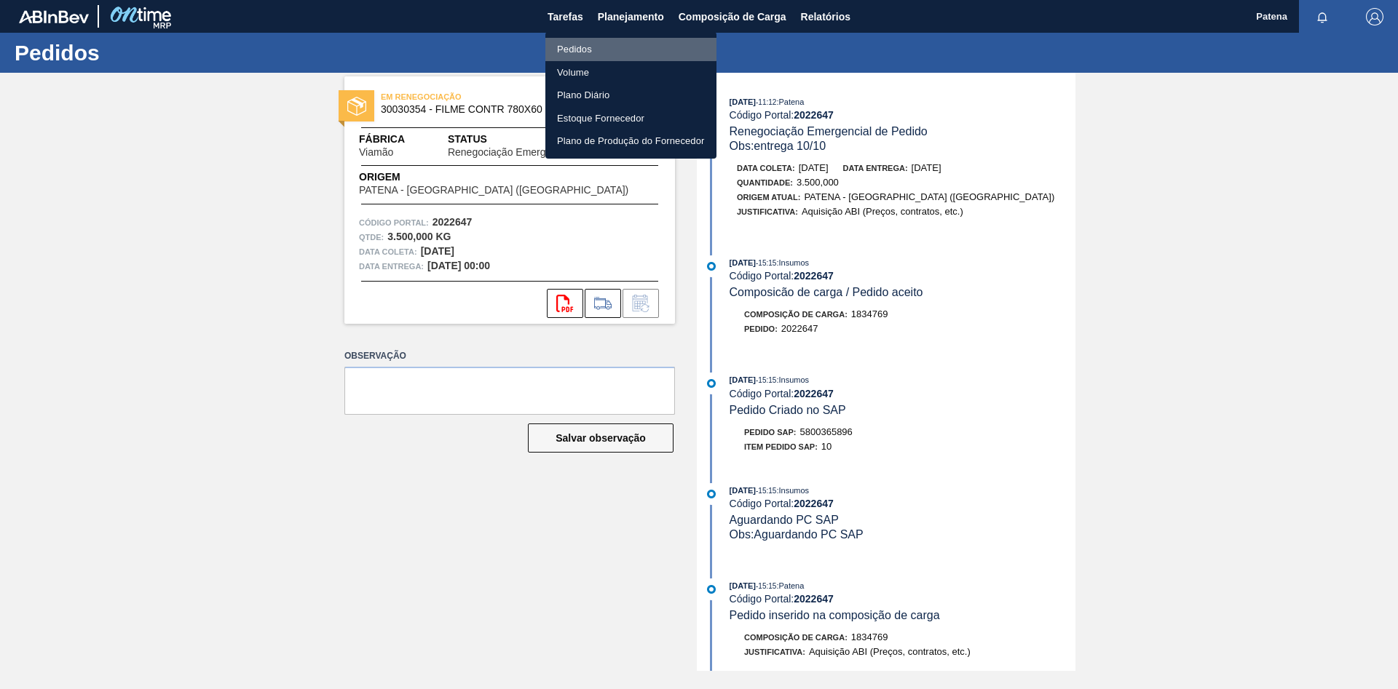
click at [584, 46] on li "Pedidos" at bounding box center [630, 49] width 171 height 23
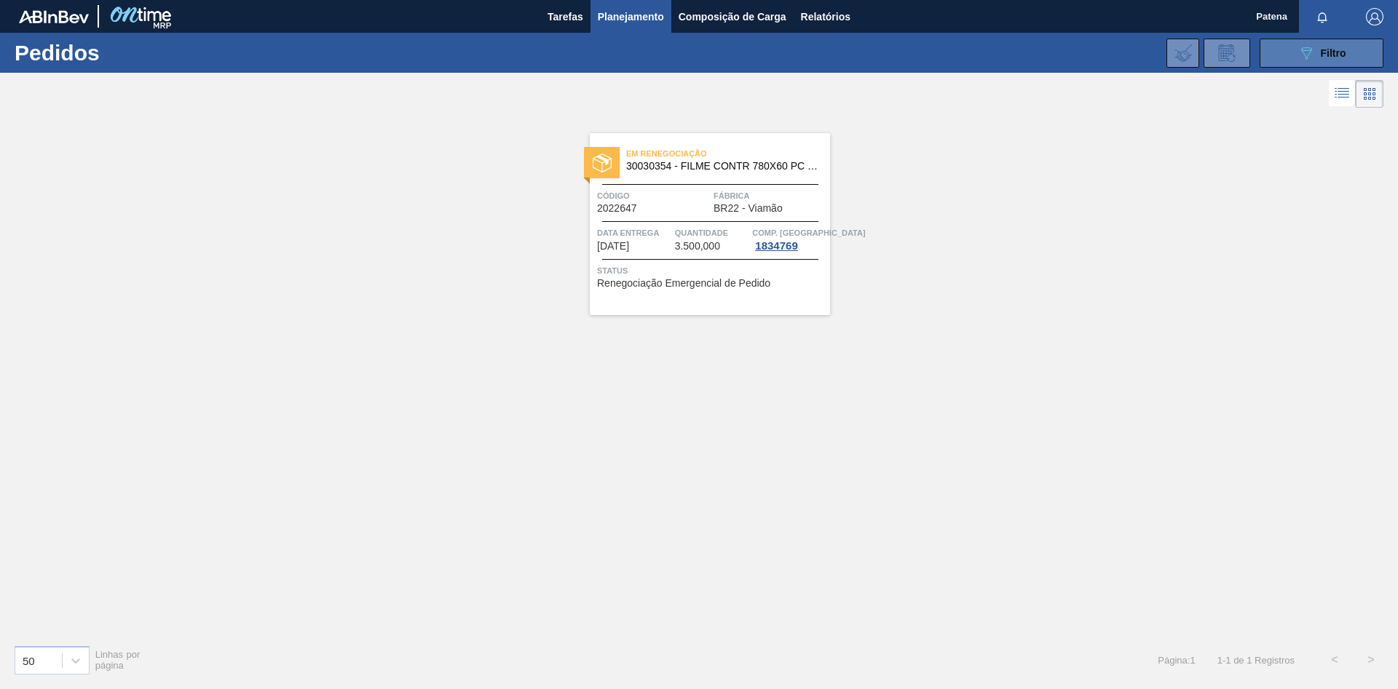
click at [994, 45] on button "089F7B8B-B2A5-4AFE-B5C0-19BA573D28AC Filtro" at bounding box center [1322, 53] width 124 height 29
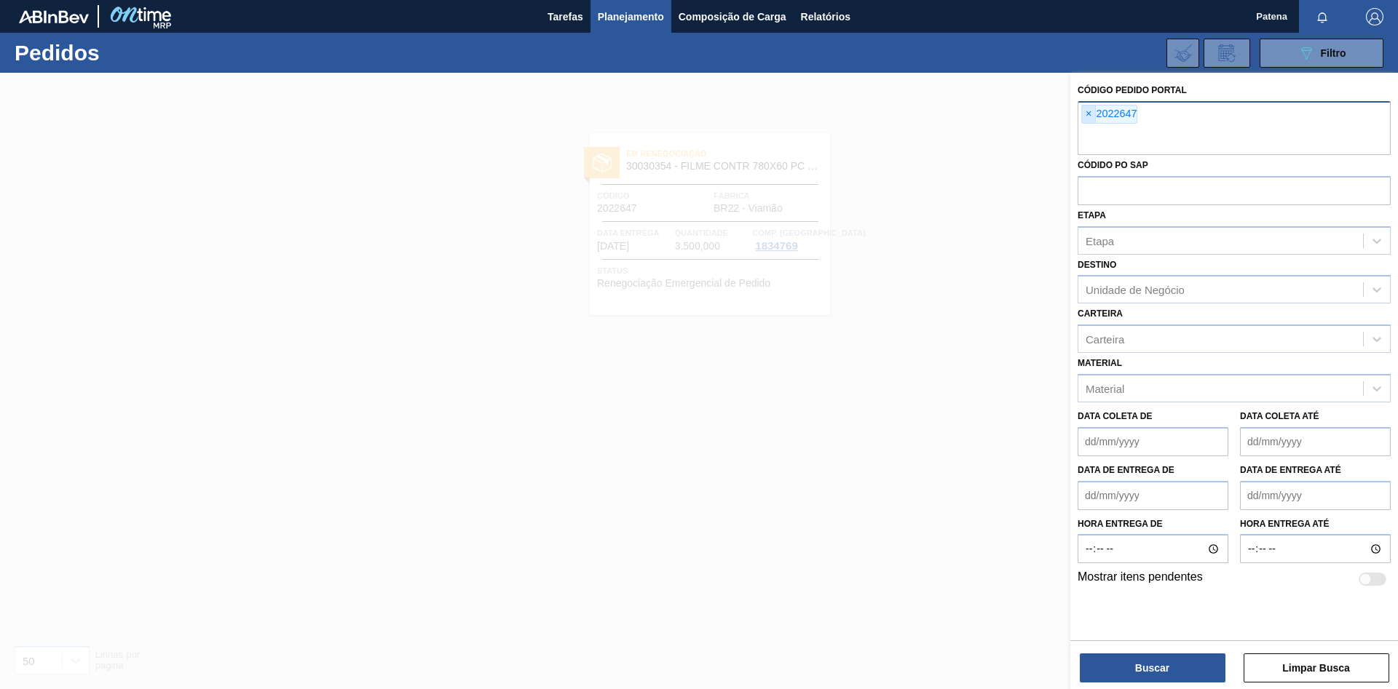
click at [994, 115] on span "×" at bounding box center [1089, 114] width 14 height 17
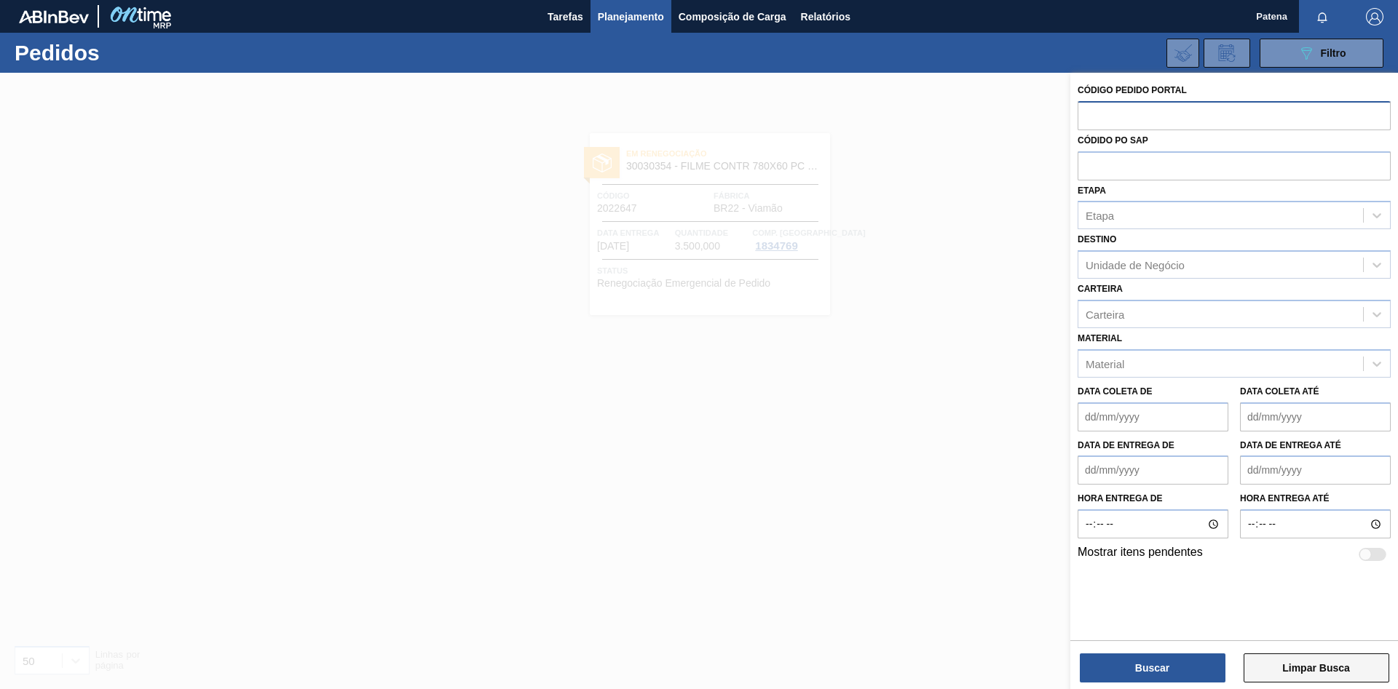
click at [994, 462] on button "Limpar Busca" at bounding box center [1317, 668] width 146 height 29
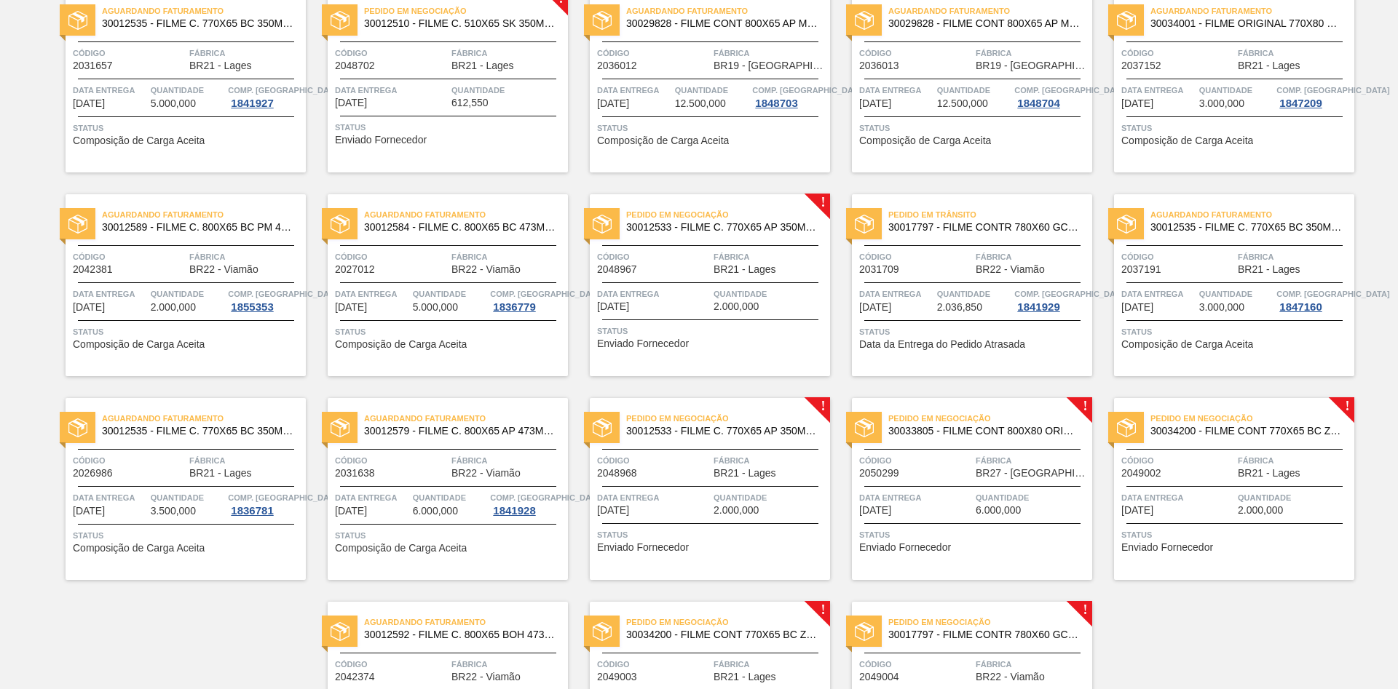
scroll to position [1107, 0]
